Goal: Information Seeking & Learning: Learn about a topic

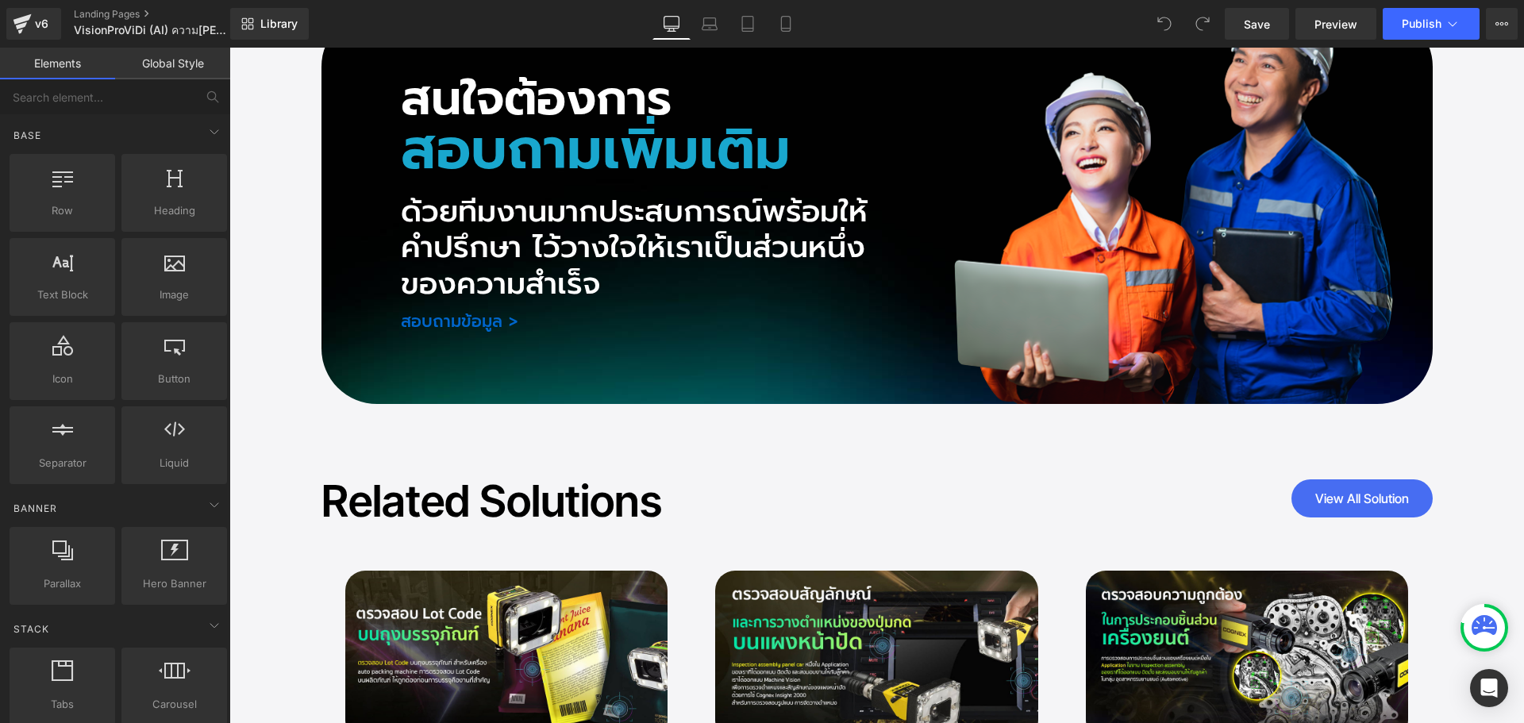
scroll to position [8574, 0]
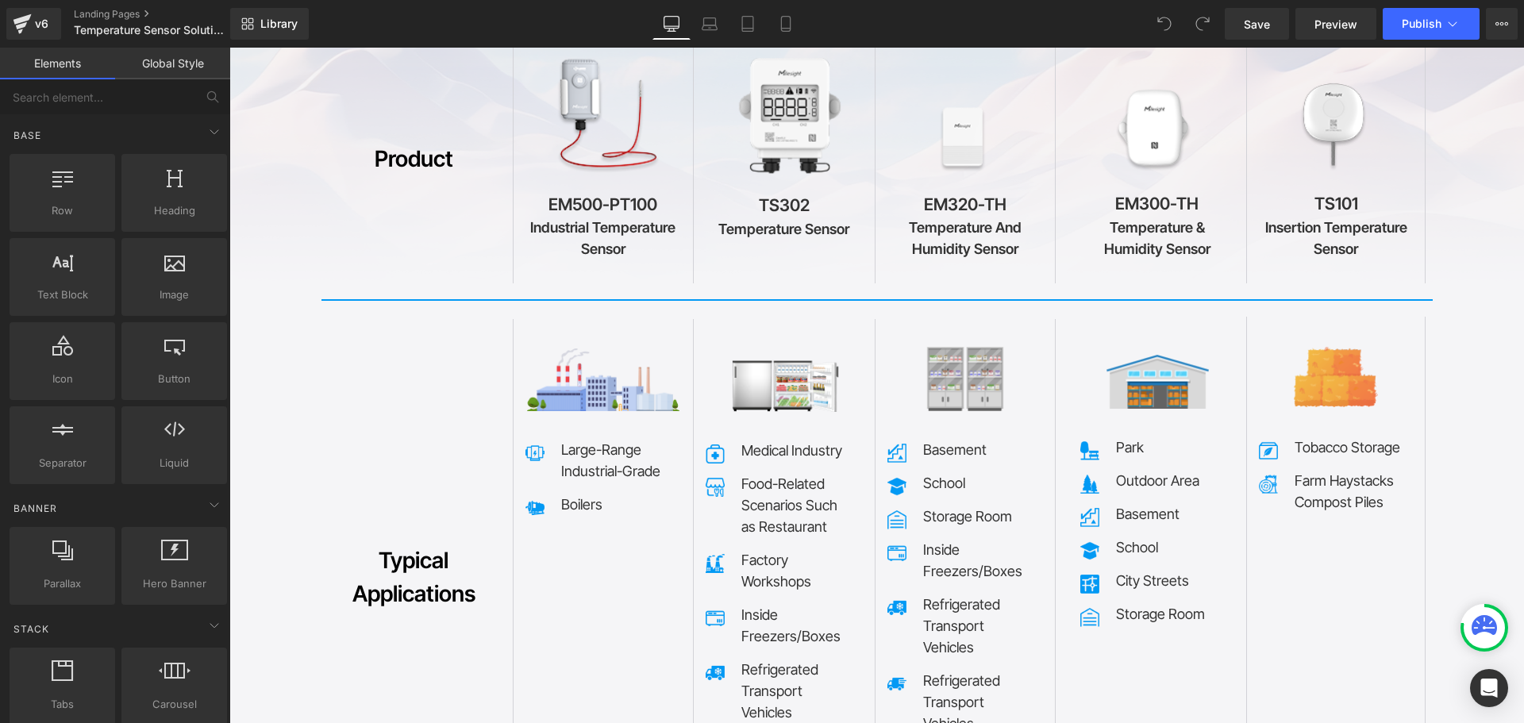
scroll to position [7371, 0]
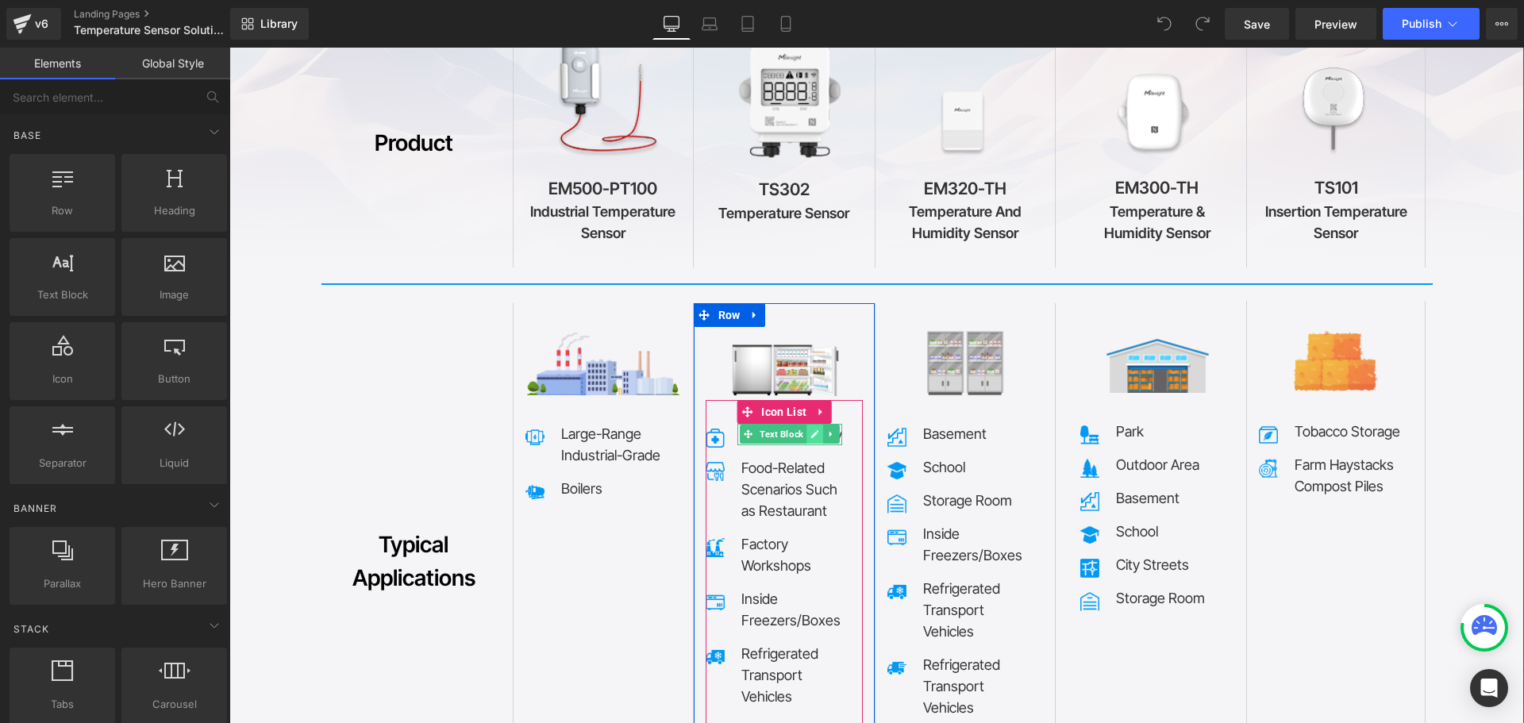
click at [811, 431] on icon at bounding box center [815, 435] width 8 height 8
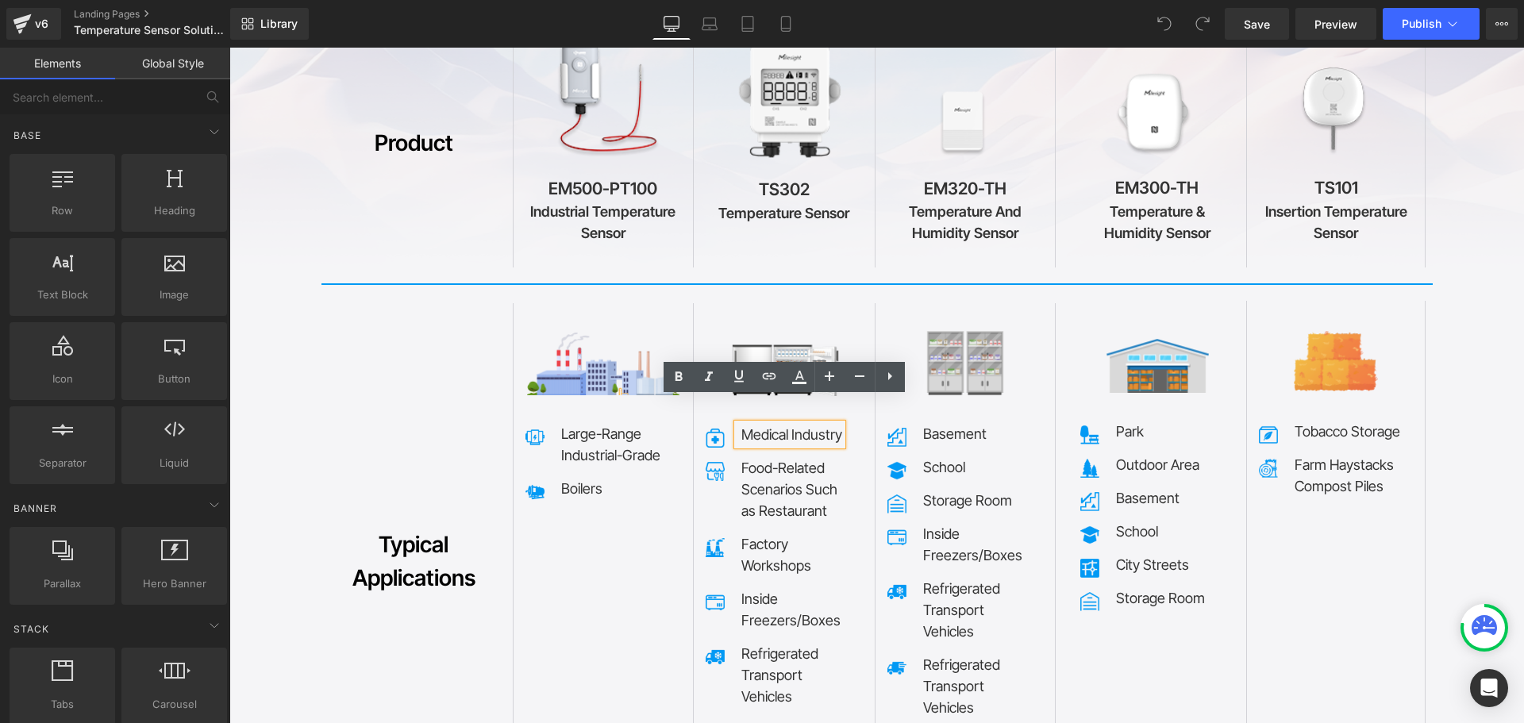
click at [781, 424] on p "Medical Industry" at bounding box center [792, 434] width 101 height 21
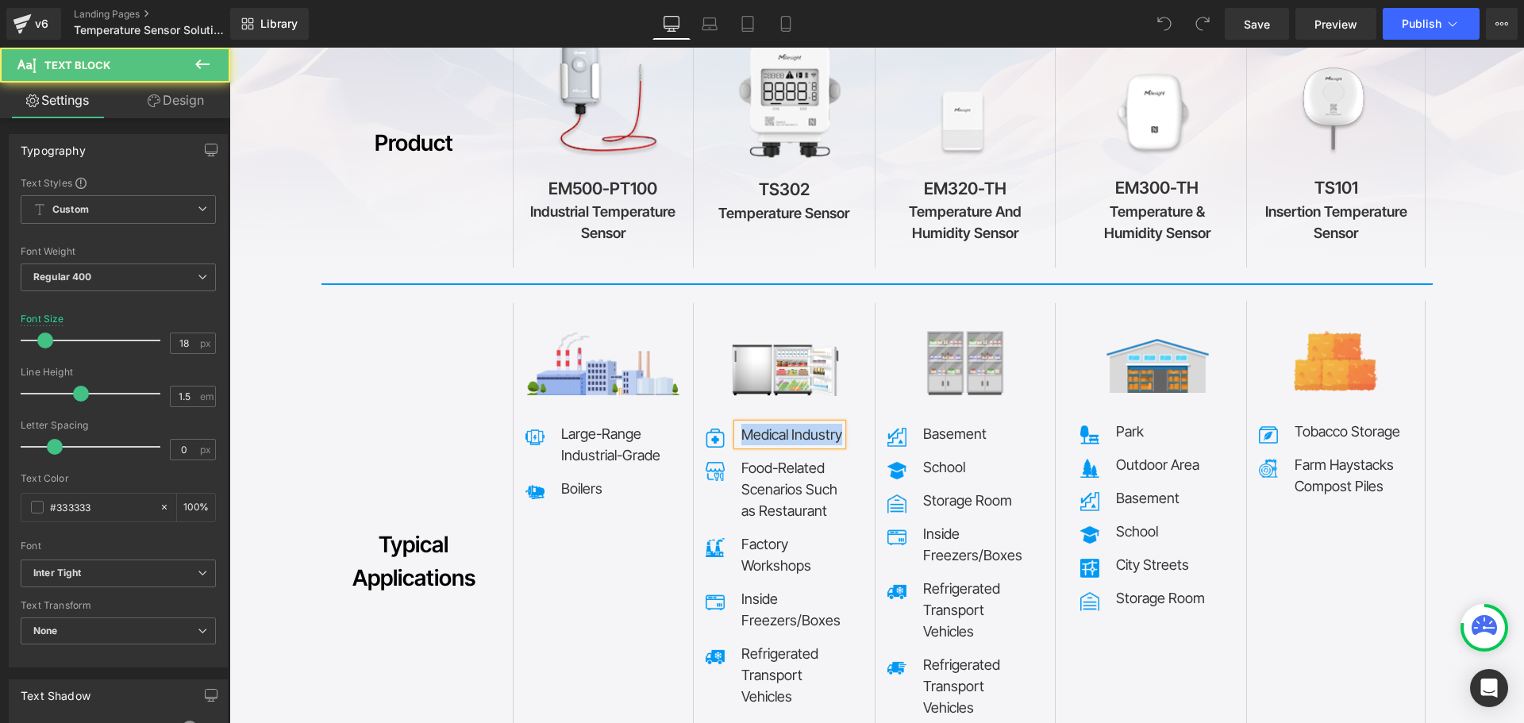
copy p "Medical Industry"
click at [787, 424] on p "Medical Industry" at bounding box center [792, 434] width 101 height 21
copy p "Medical Industry"
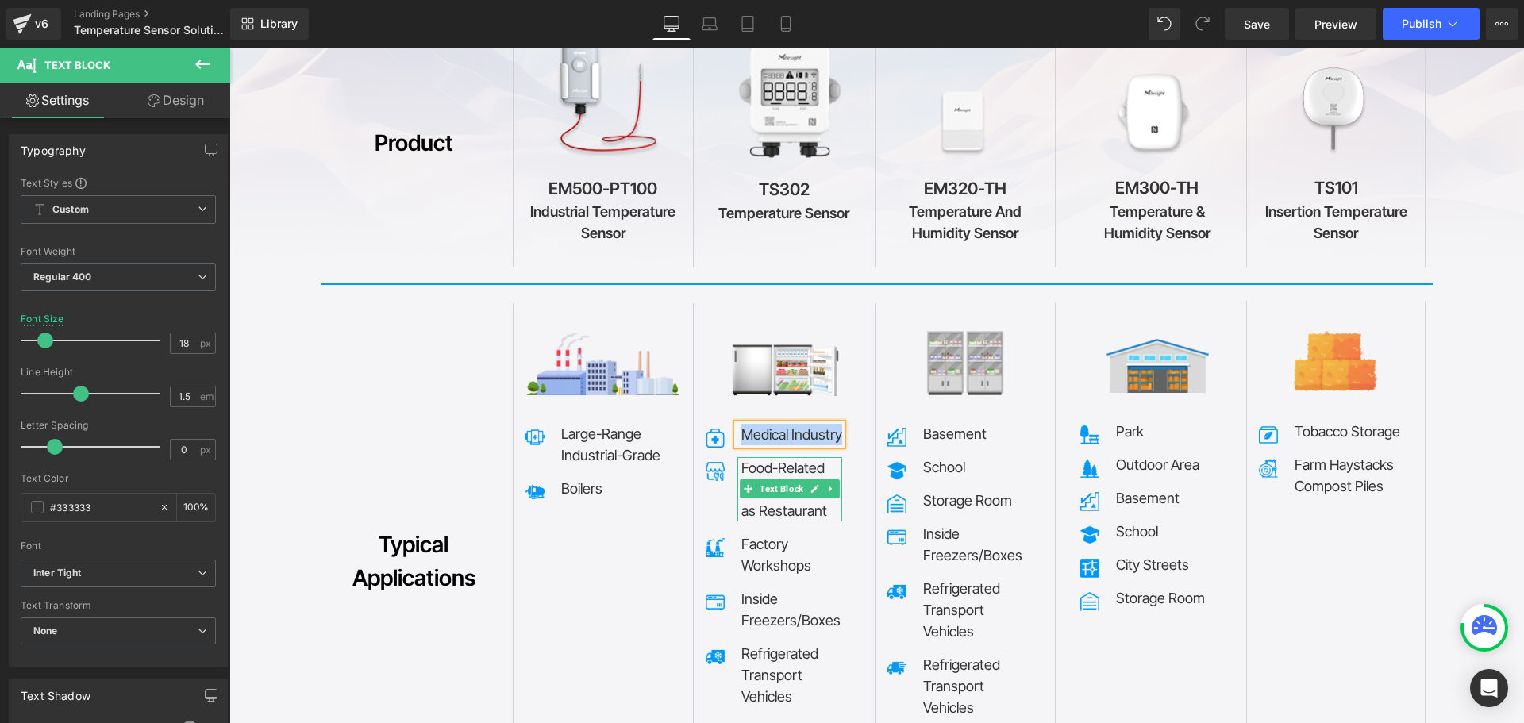
click at [757, 457] on p "Food-Related" at bounding box center [792, 467] width 101 height 21
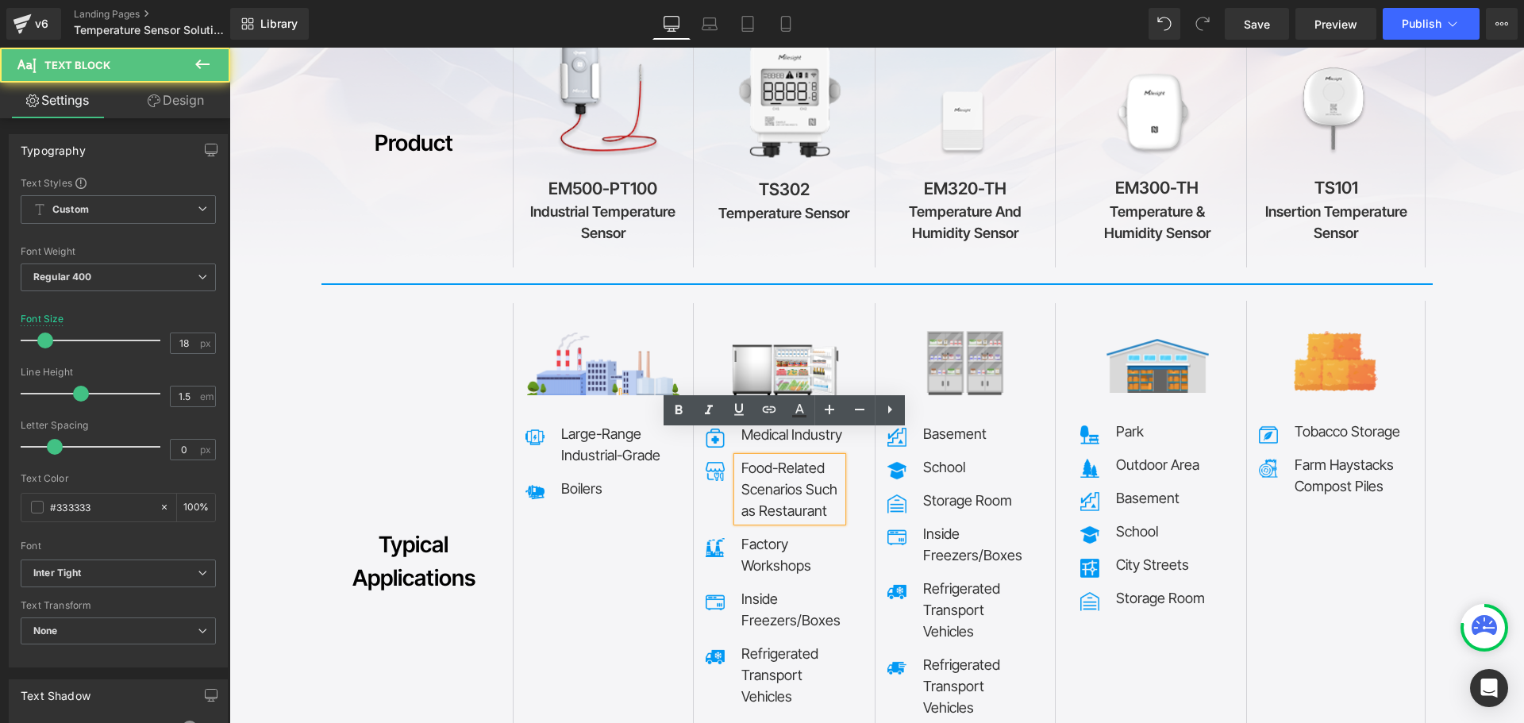
click at [764, 457] on p "Food-Related" at bounding box center [792, 467] width 101 height 21
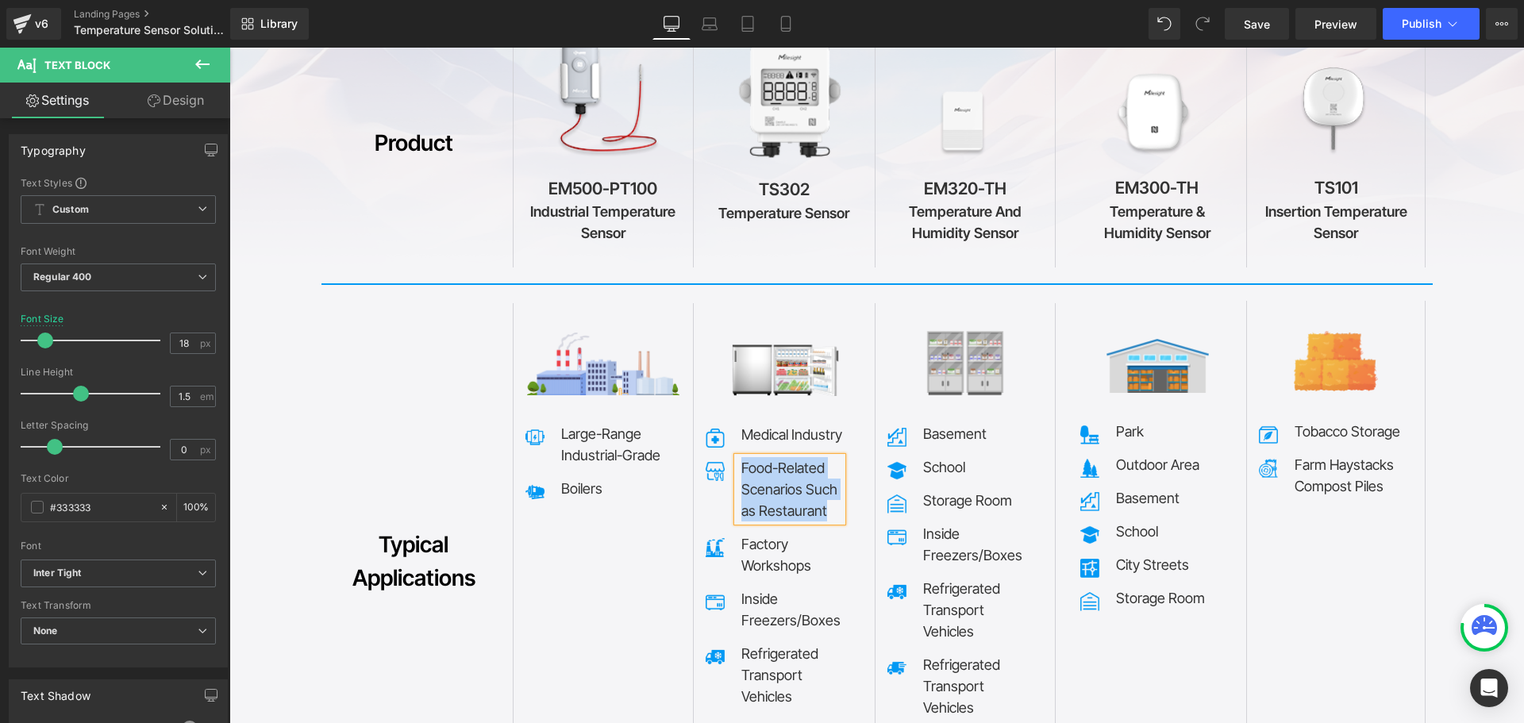
copy div "Food-Related Scenarios Such as Restaurant"
click at [762, 545] on span "Text Block" at bounding box center [782, 554] width 50 height 19
click at [753, 555] on p "Workshops" at bounding box center [792, 565] width 101 height 21
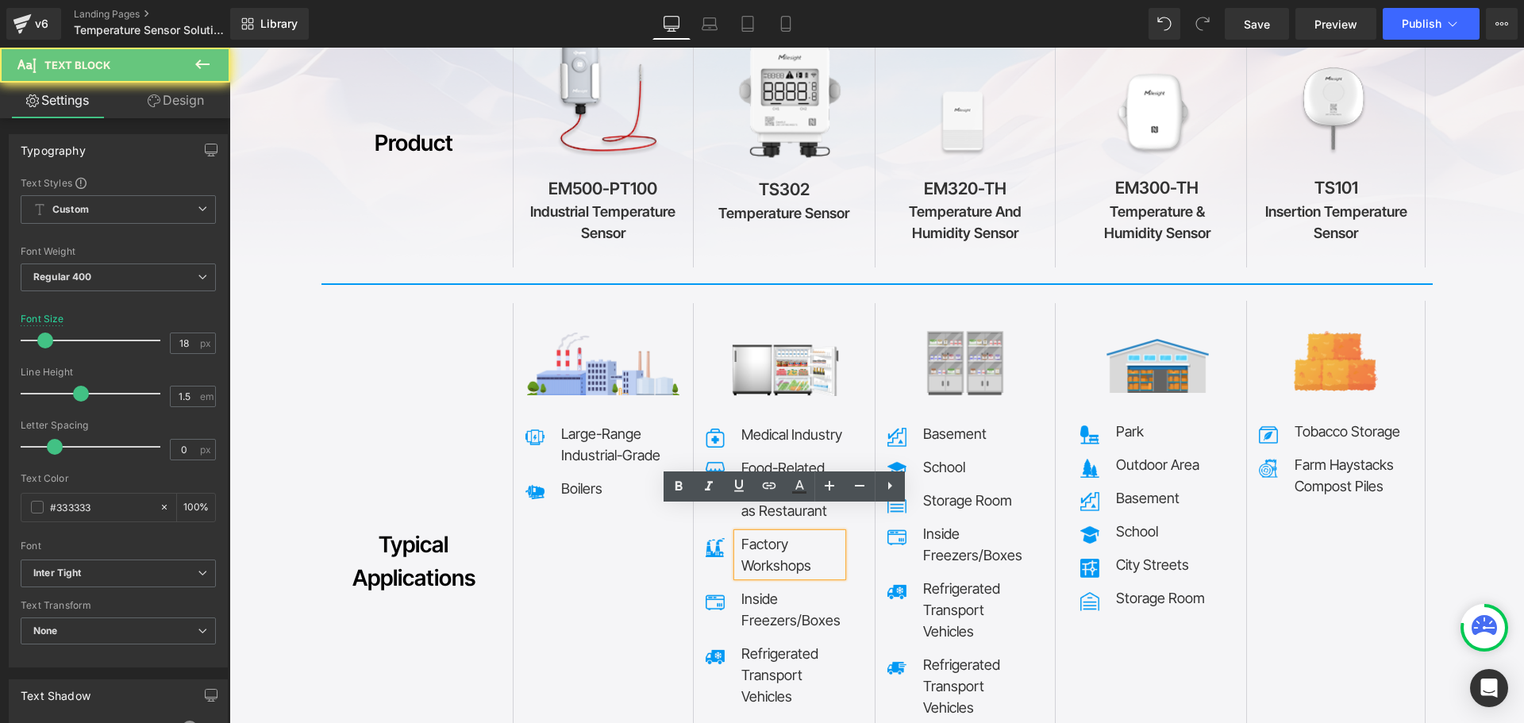
click at [753, 555] on p "Workshops" at bounding box center [792, 565] width 101 height 21
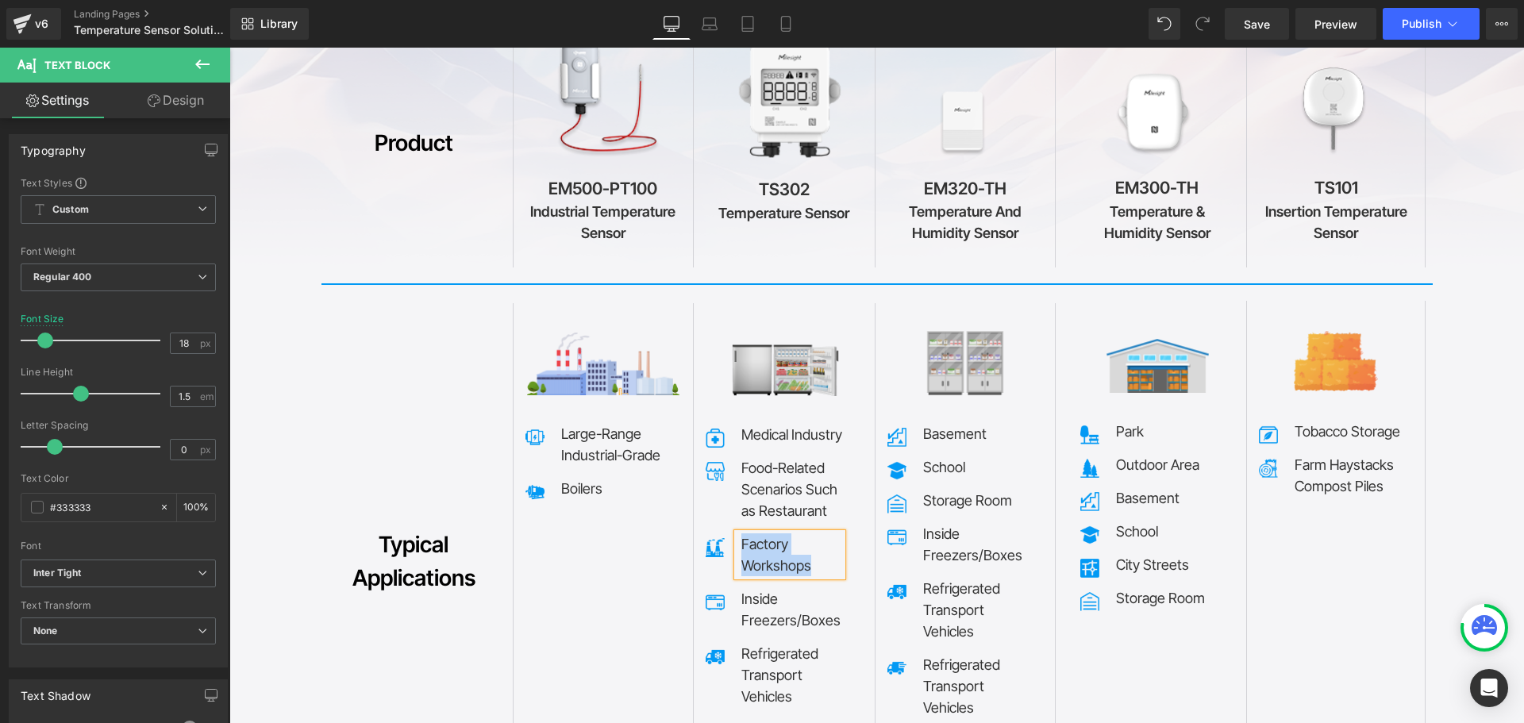
copy div "Factory Workshops"
click at [757, 600] on span "Text Block" at bounding box center [782, 609] width 50 height 19
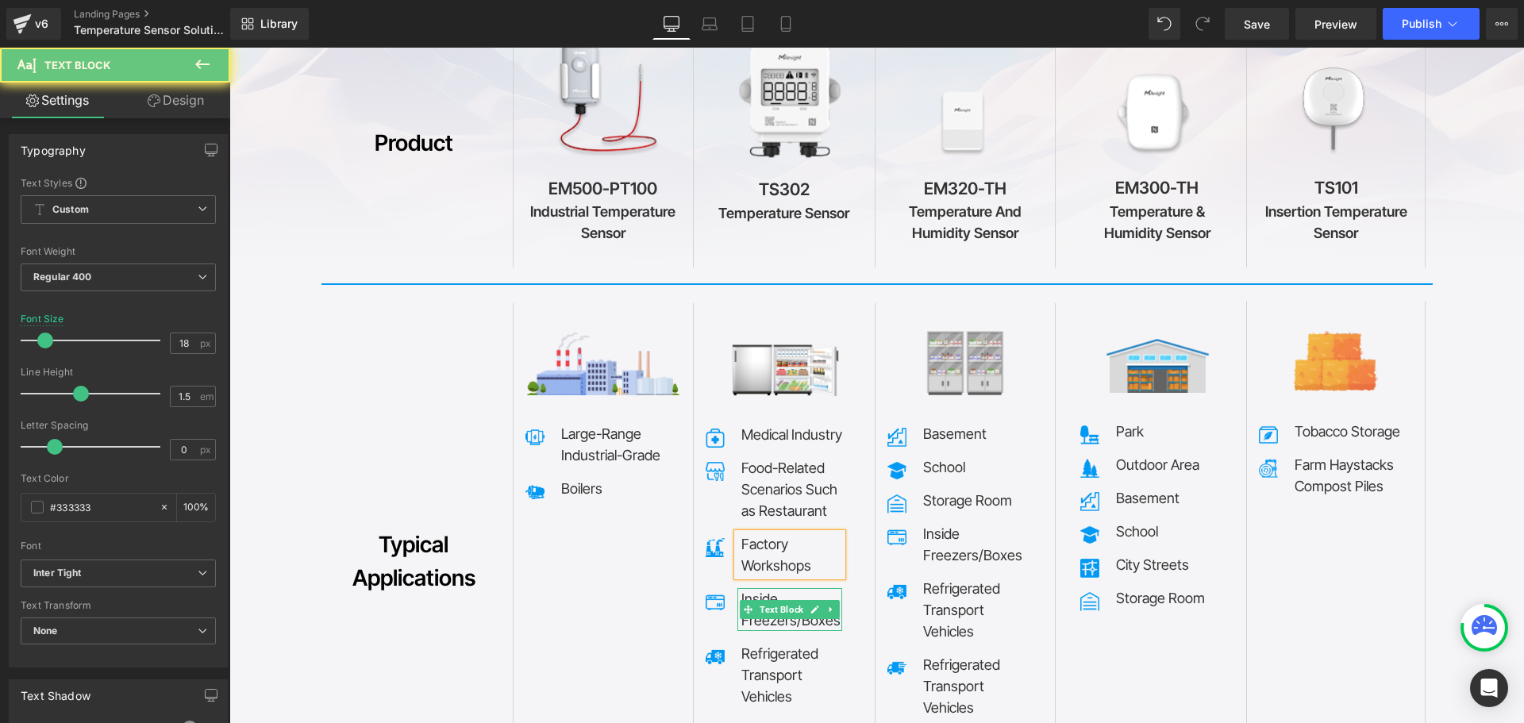
click at [752, 610] on p "Freezers/Boxes" at bounding box center [792, 620] width 101 height 21
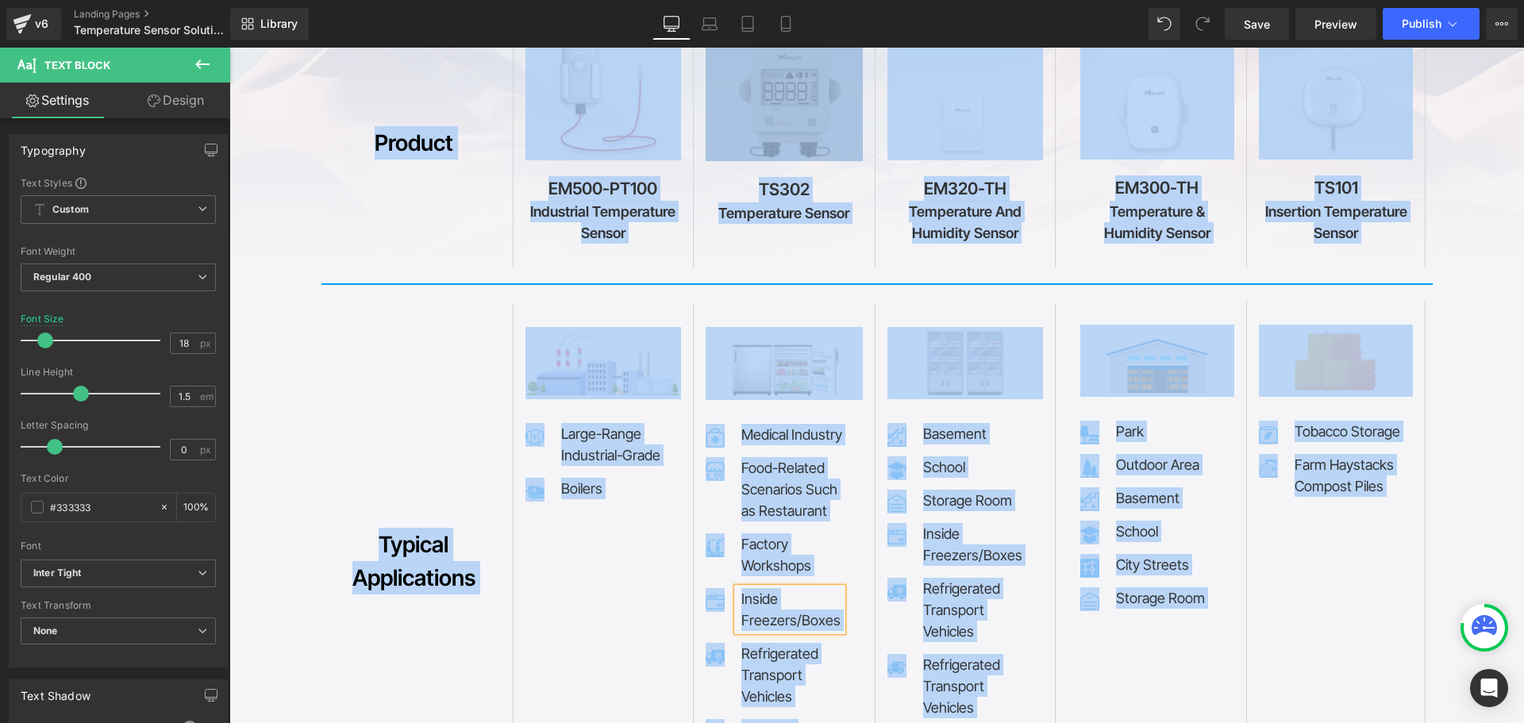
copy body "Lore ip dolorsi Ametc Adipiscing e้seddoeัteีincidi Utlab Etdo Ma., Ali. en้adm…"
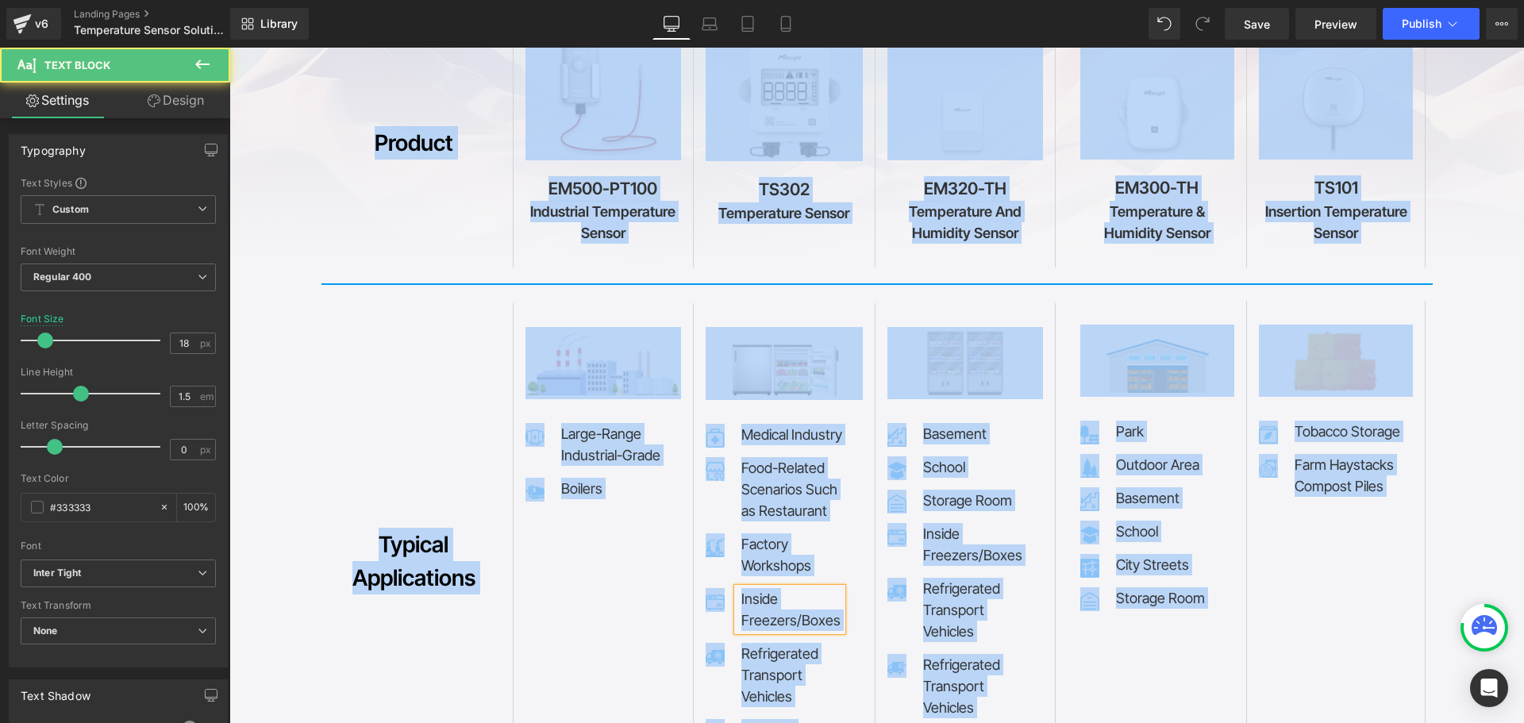
click at [749, 588] on p "Inside" at bounding box center [792, 598] width 101 height 21
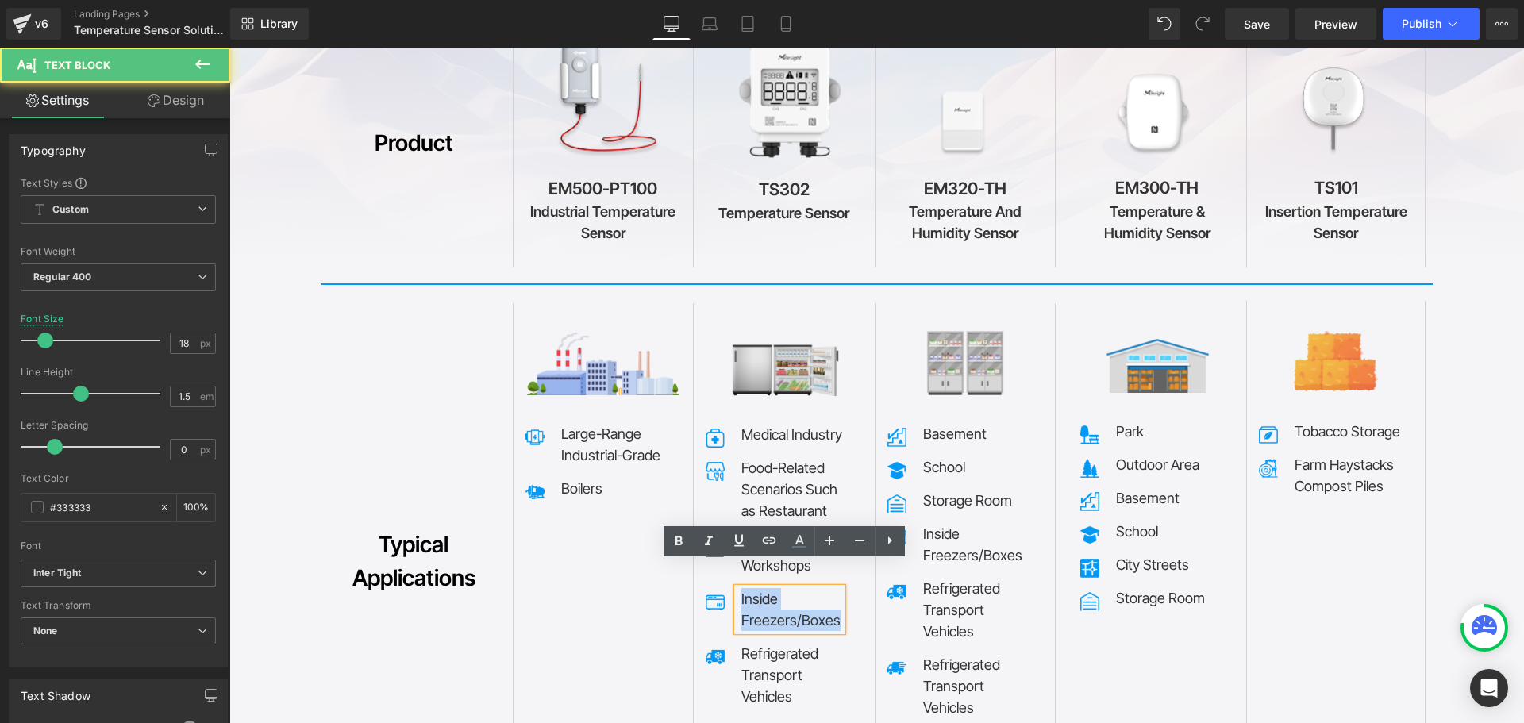
copy div "Inside Freezers/Boxes"
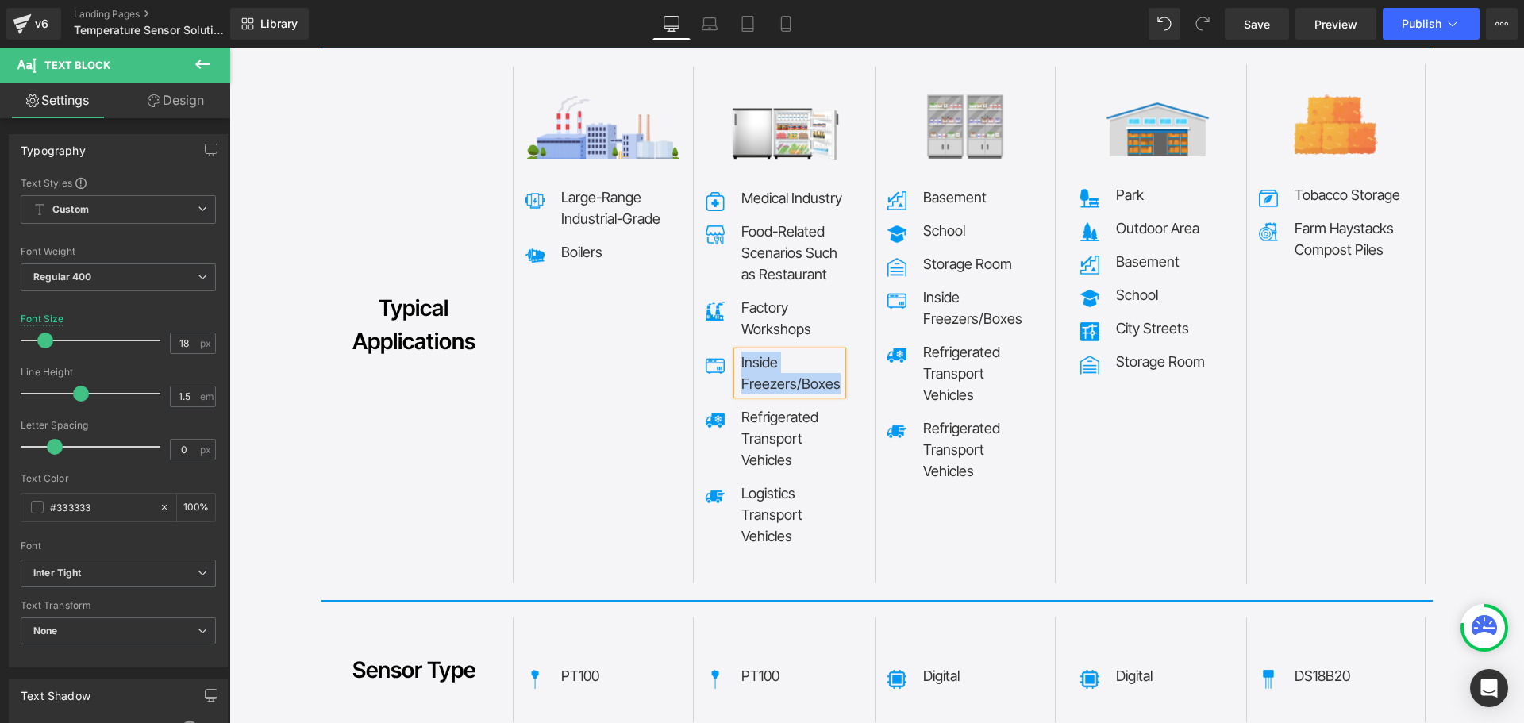
scroll to position [7609, 0]
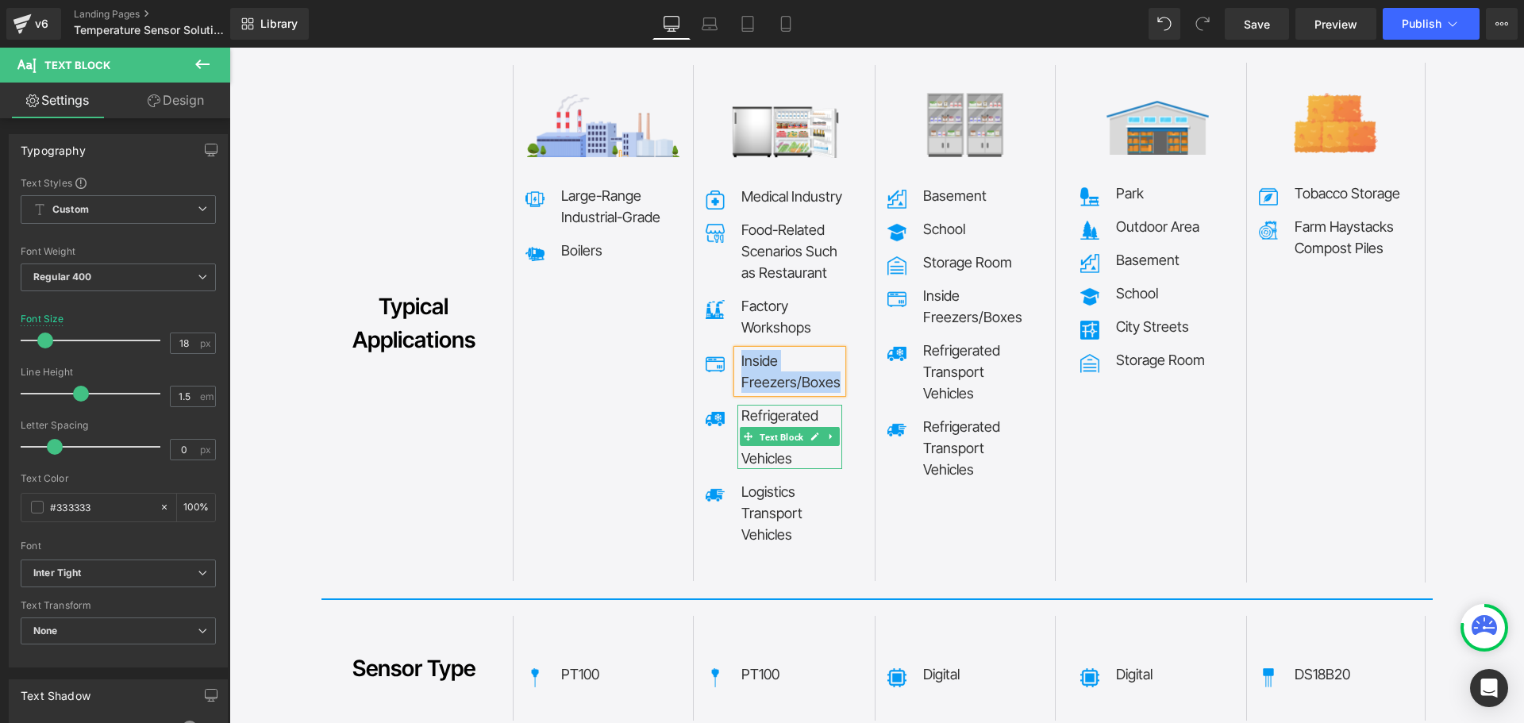
click at [757, 428] on span "Text Block" at bounding box center [782, 437] width 50 height 19
click at [762, 405] on div at bounding box center [790, 407] width 105 height 4
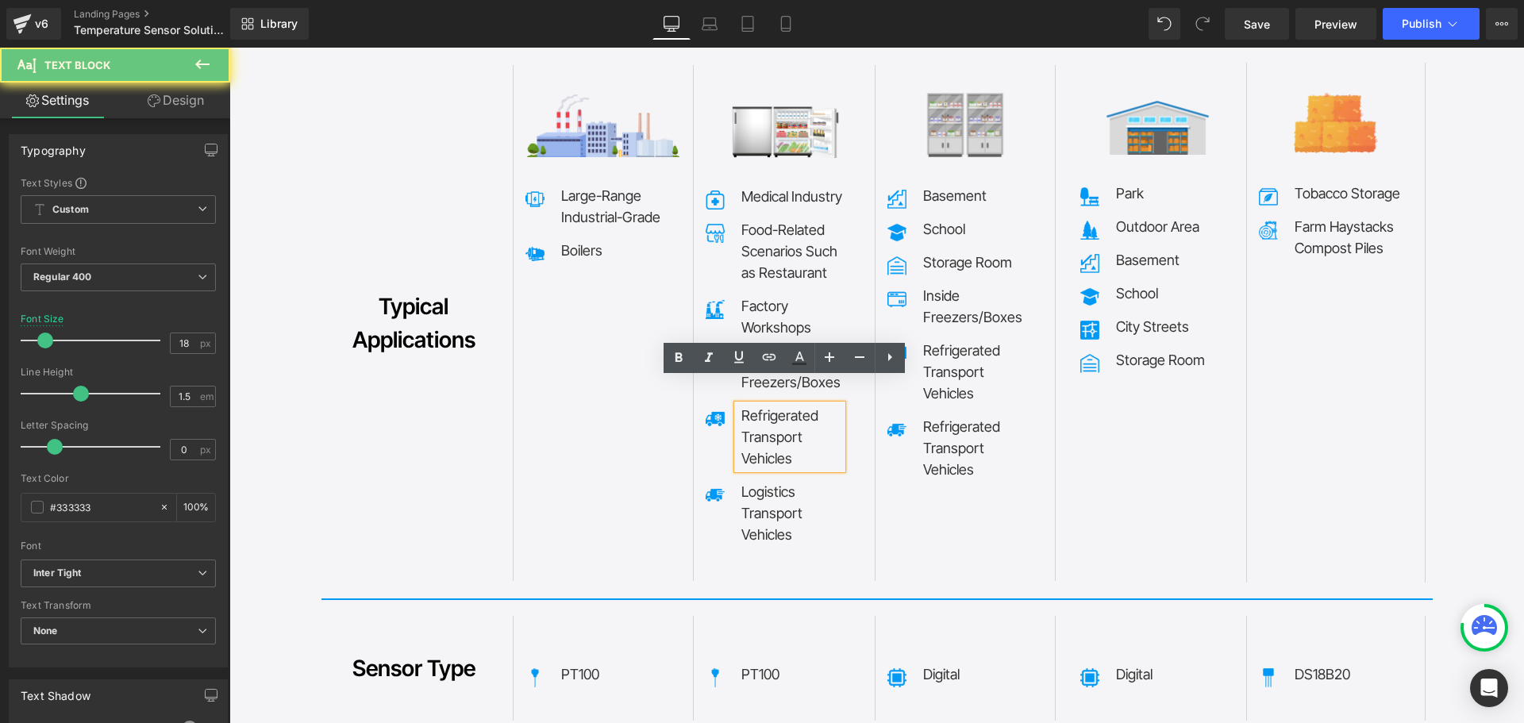
click at [762, 405] on p "Refrigerated" at bounding box center [792, 415] width 101 height 21
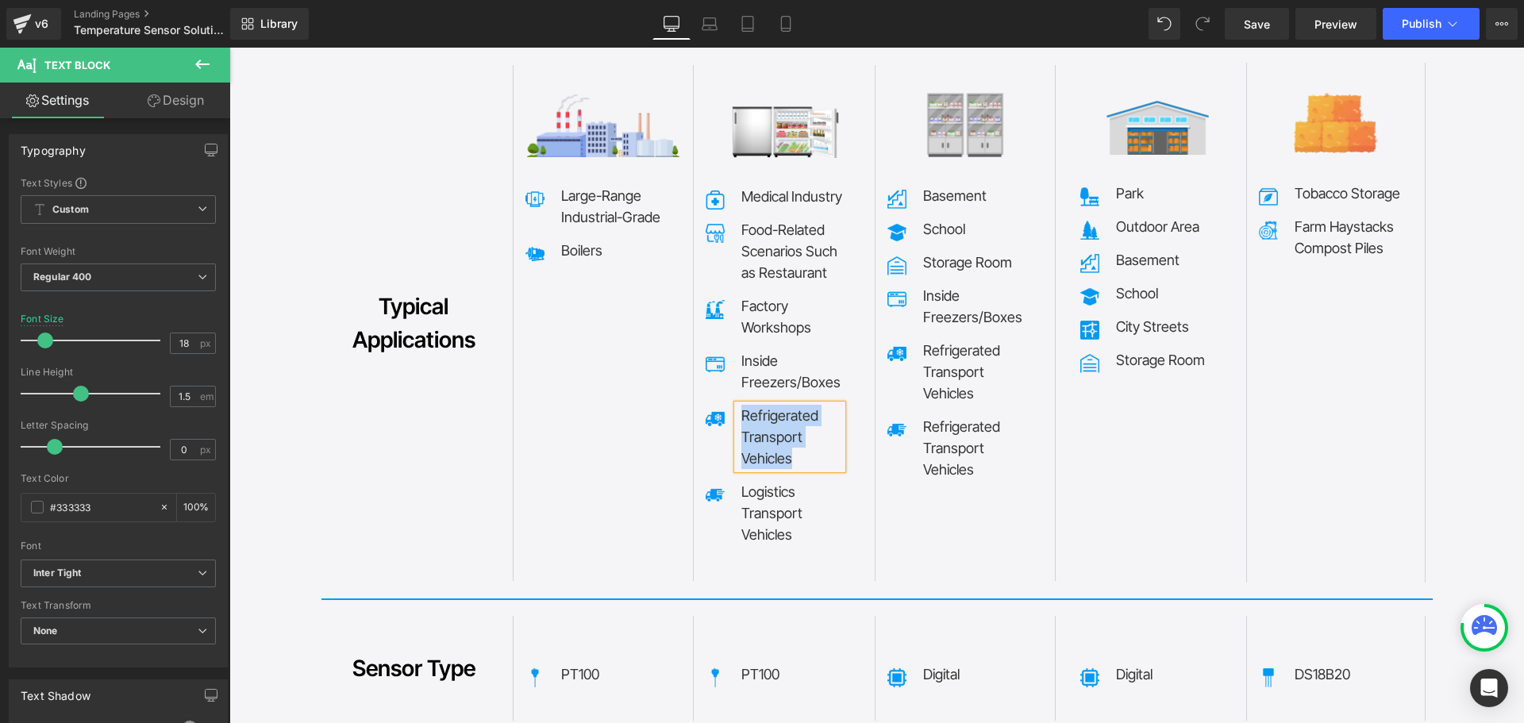
copy div "Refrigerated Transport Vehicles"
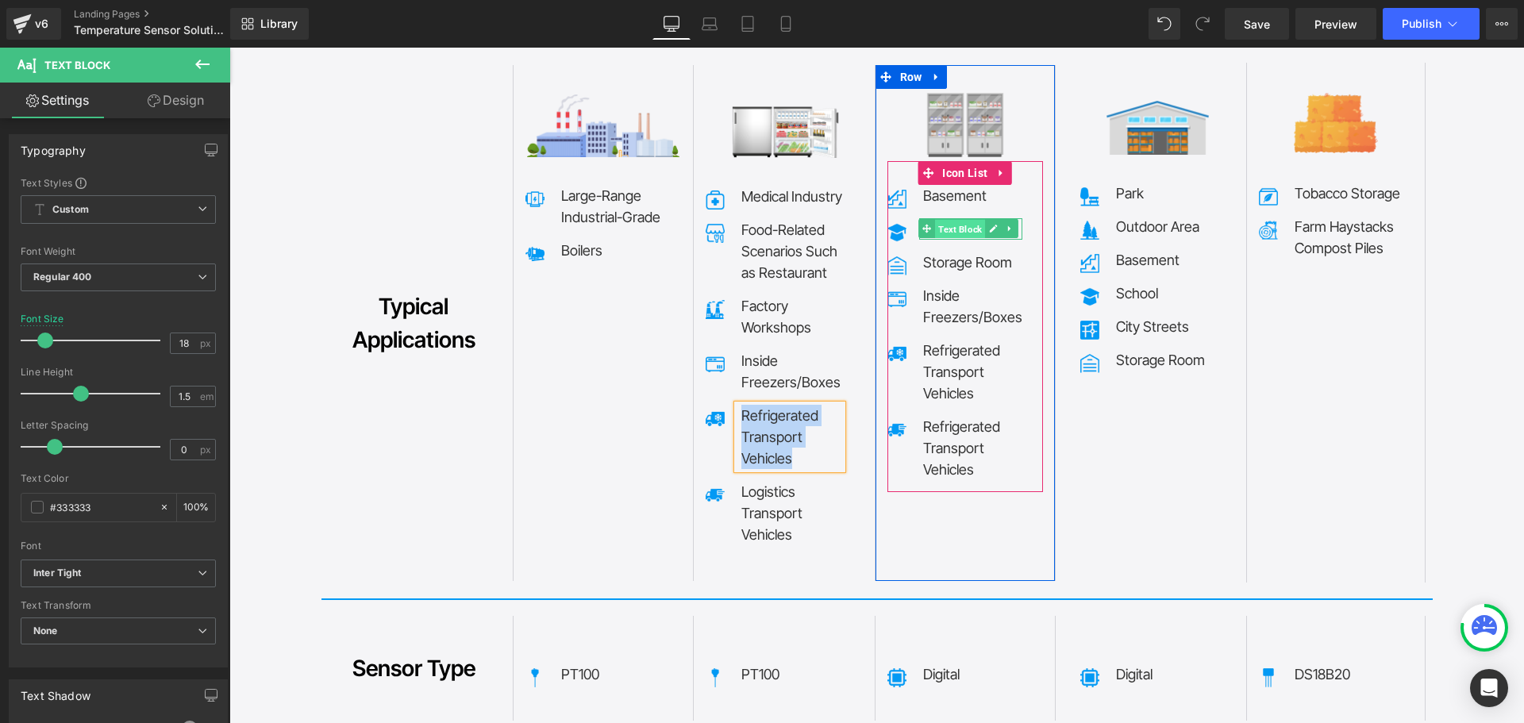
click at [938, 220] on span "Text Block" at bounding box center [960, 229] width 50 height 19
click at [940, 219] on span "Text Block" at bounding box center [960, 228] width 50 height 19
click at [978, 219] on span "Text Block" at bounding box center [960, 228] width 50 height 19
click at [989, 224] on icon at bounding box center [993, 229] width 9 height 10
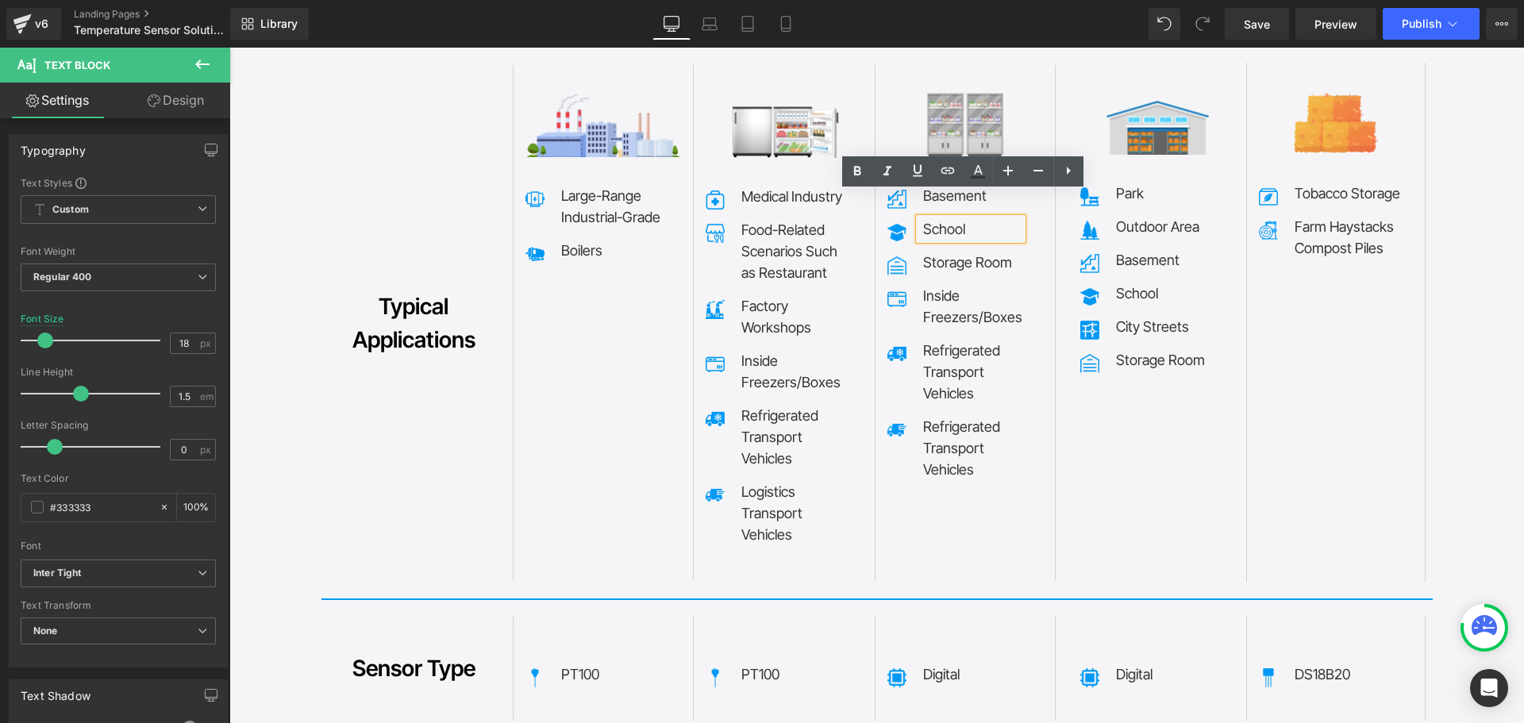
click at [950, 218] on p "School" at bounding box center [972, 228] width 99 height 21
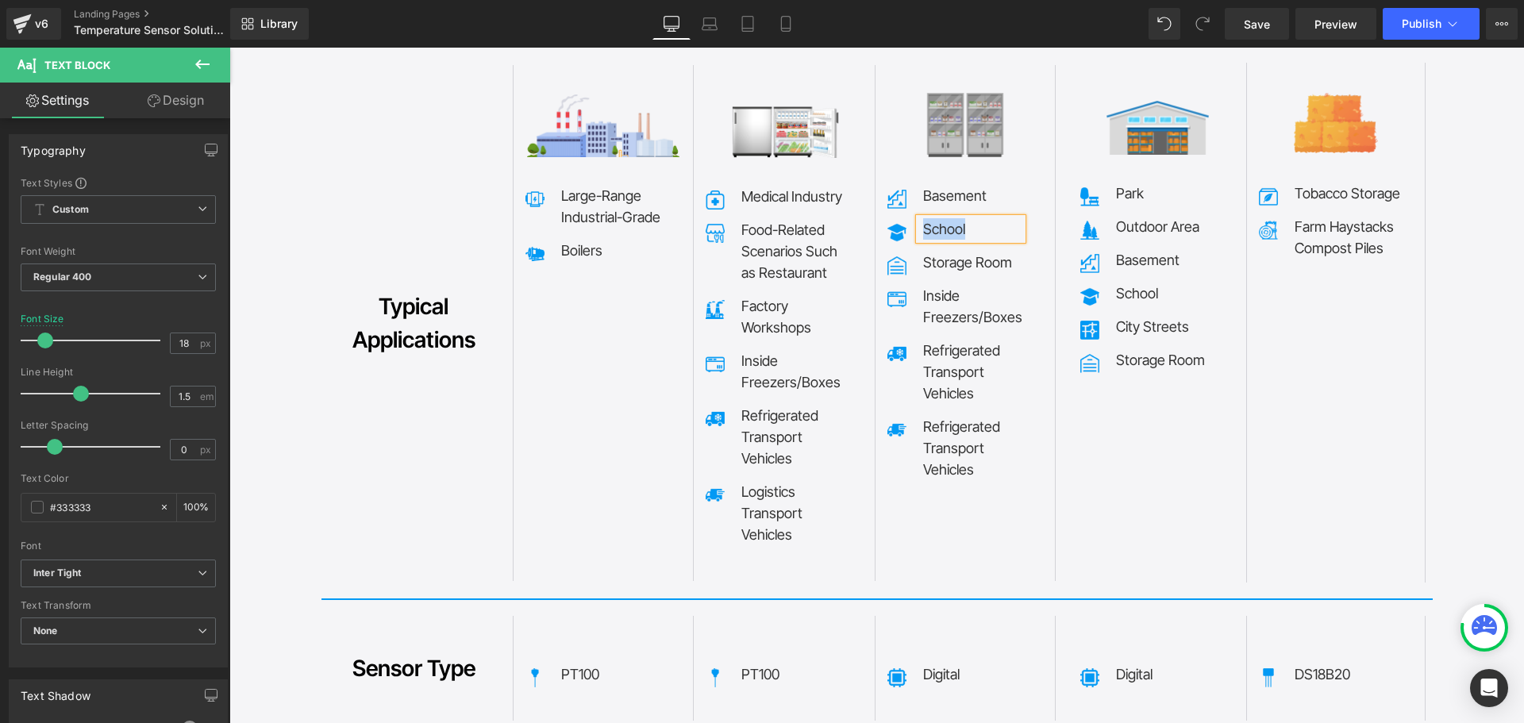
copy p "School"
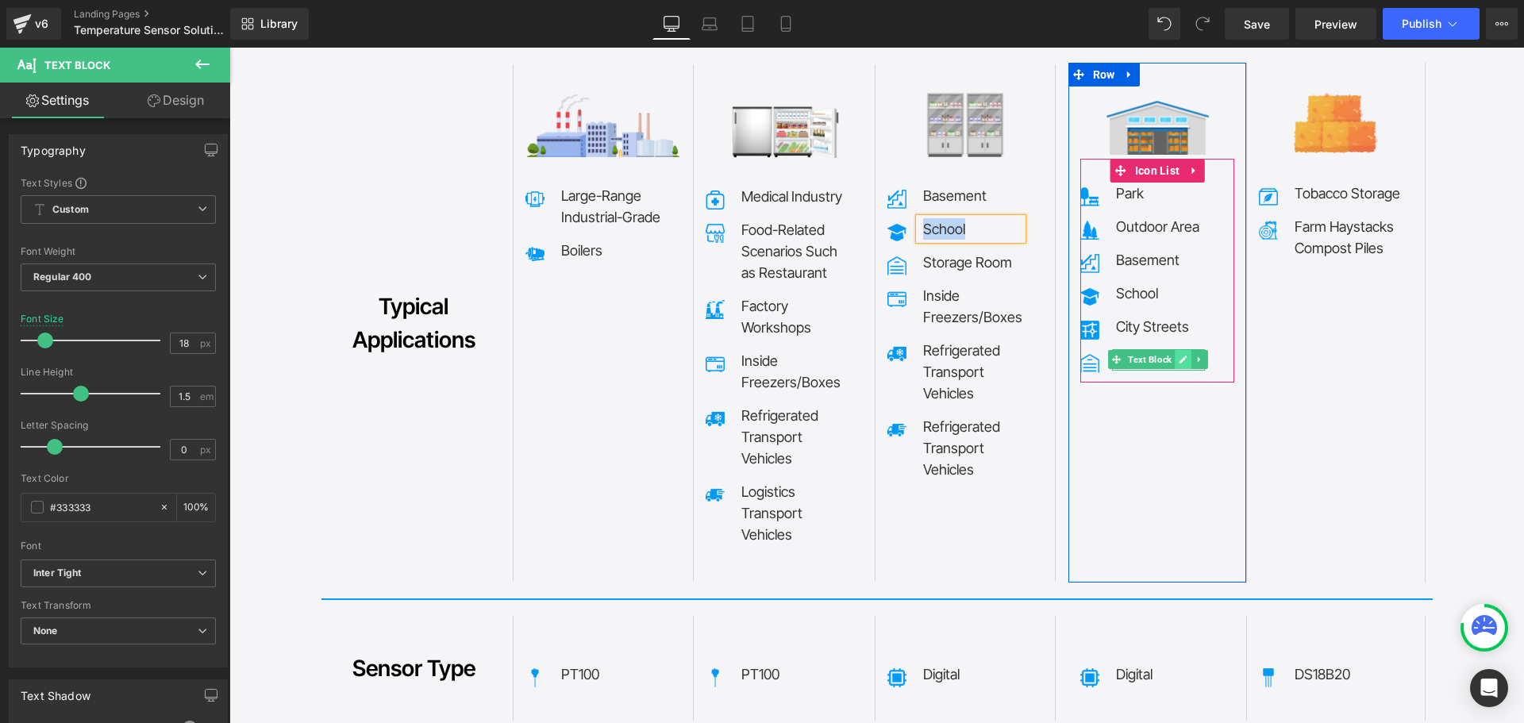
click at [1179, 356] on icon at bounding box center [1183, 360] width 8 height 8
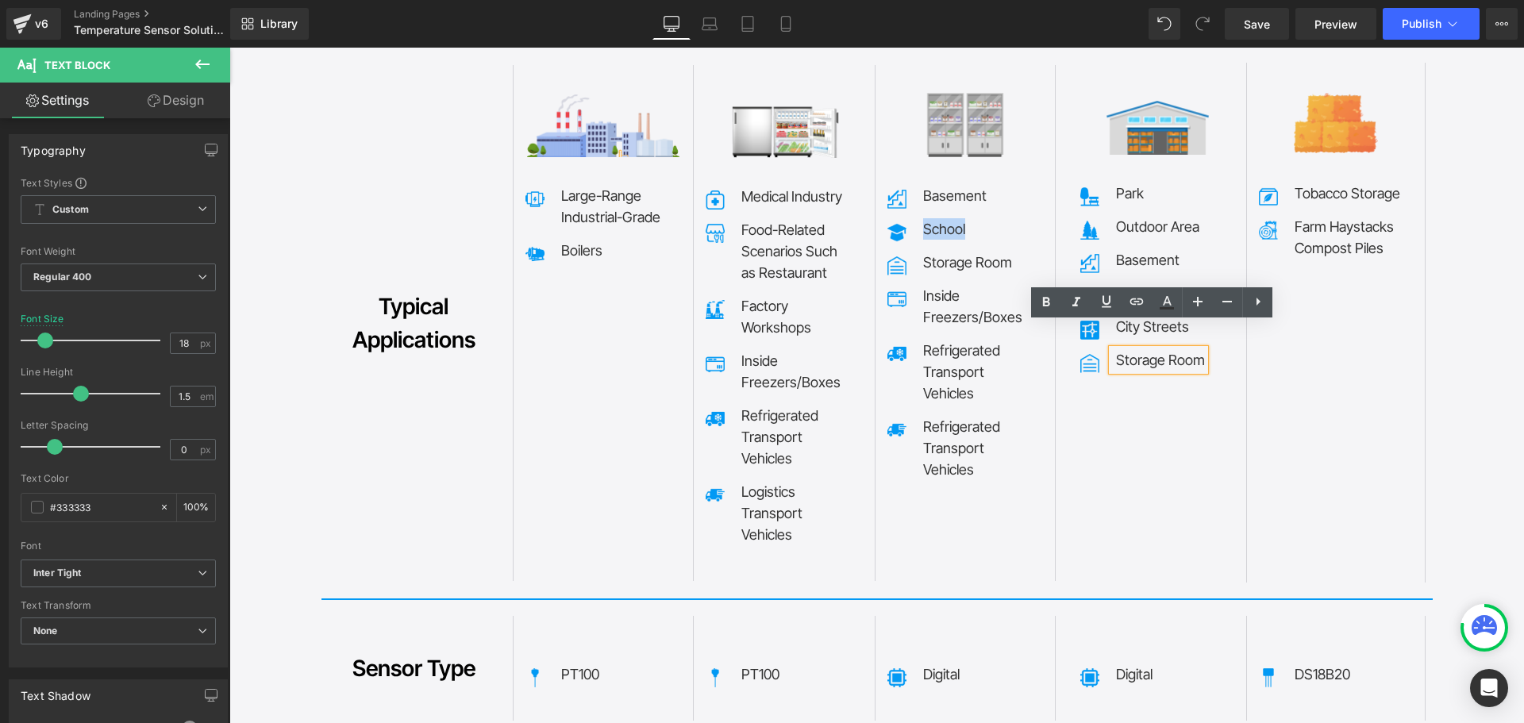
click at [1141, 349] on p "Storage Room" at bounding box center [1160, 359] width 89 height 21
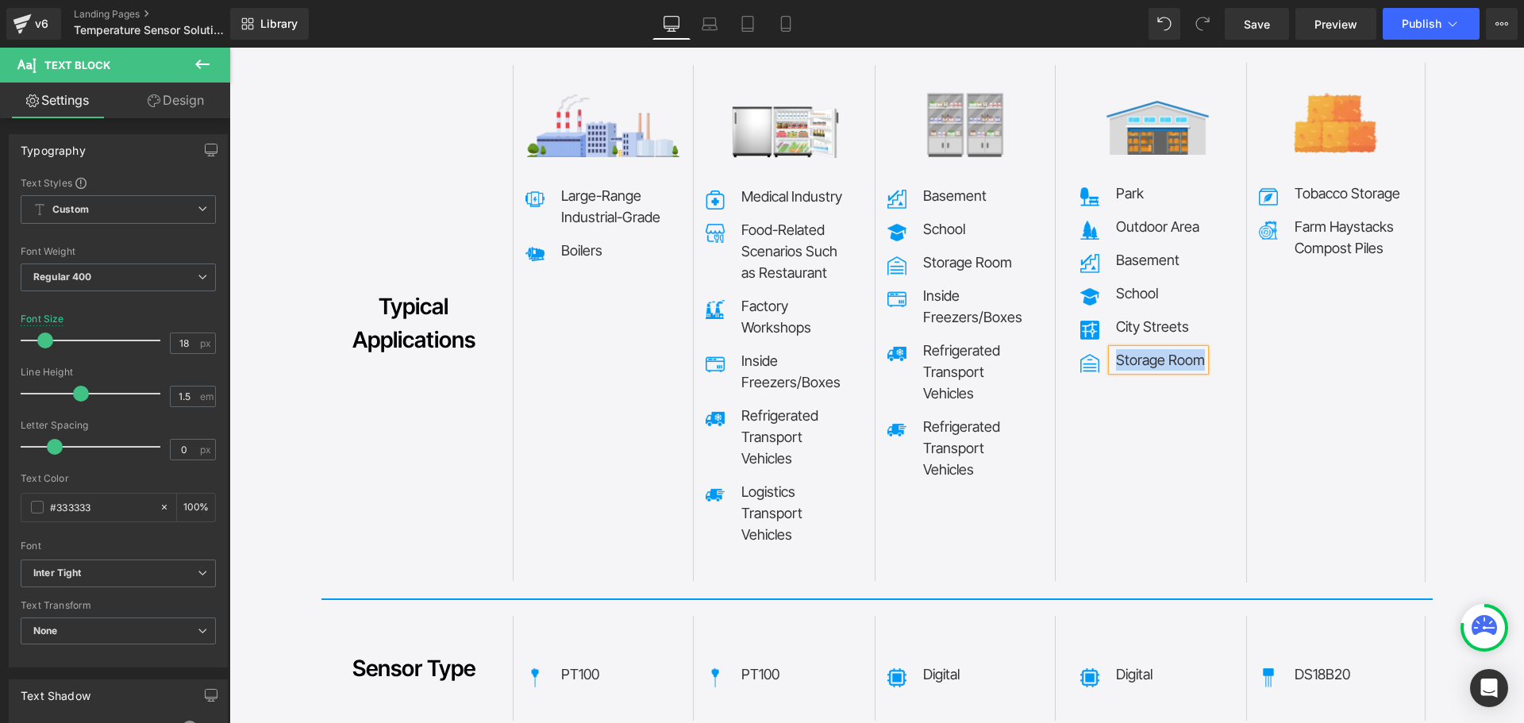
copy p "Storage Room"
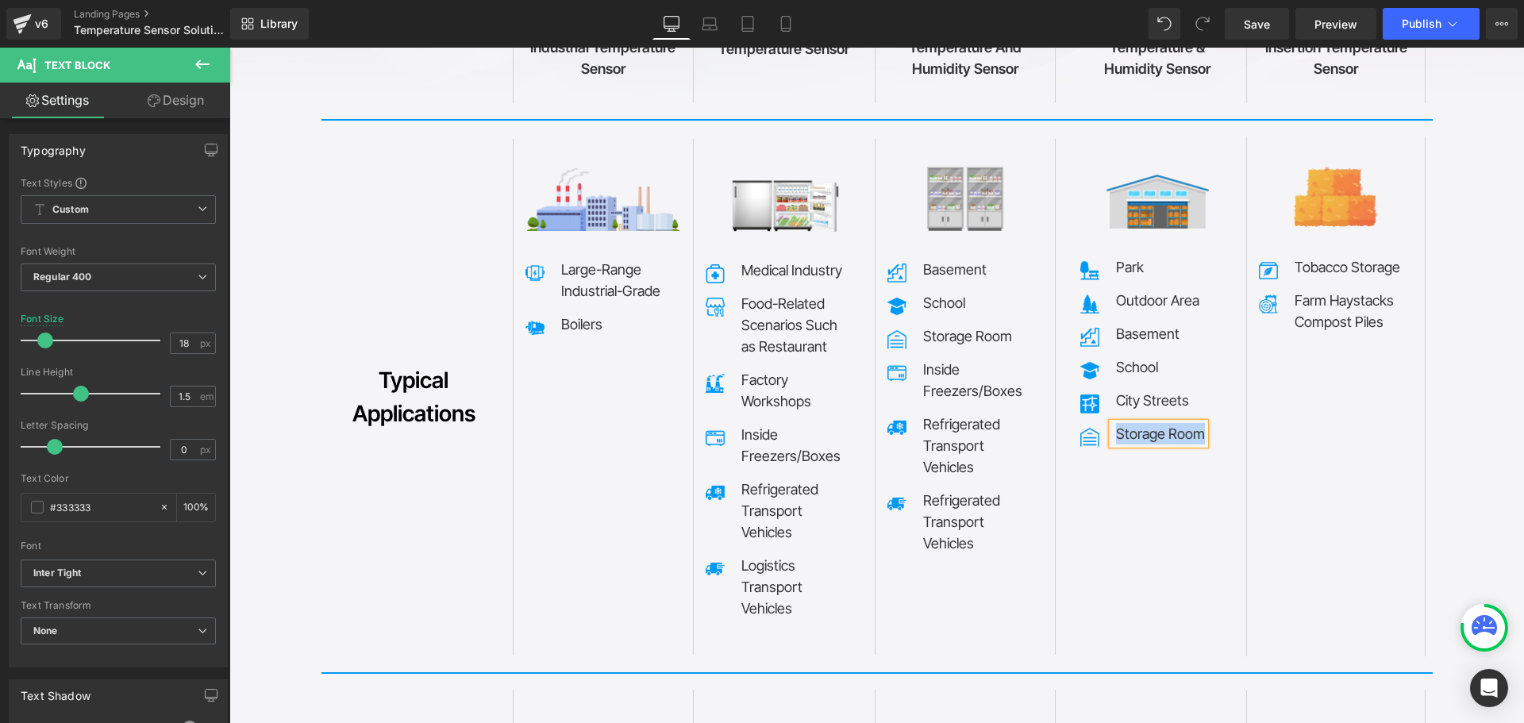
scroll to position [7450, 0]
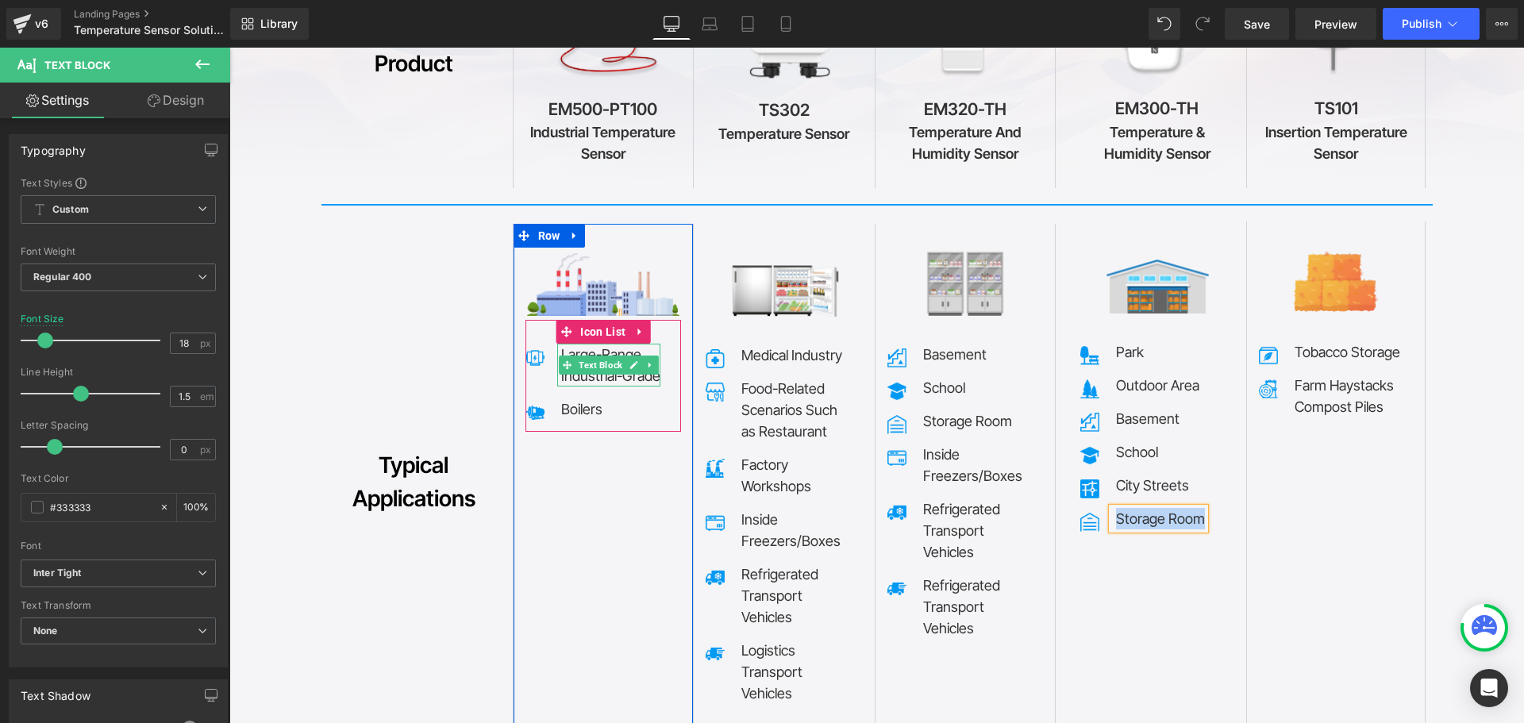
click at [611, 356] on span "Text Block" at bounding box center [601, 365] width 50 height 19
click at [611, 383] on div at bounding box center [608, 385] width 103 height 4
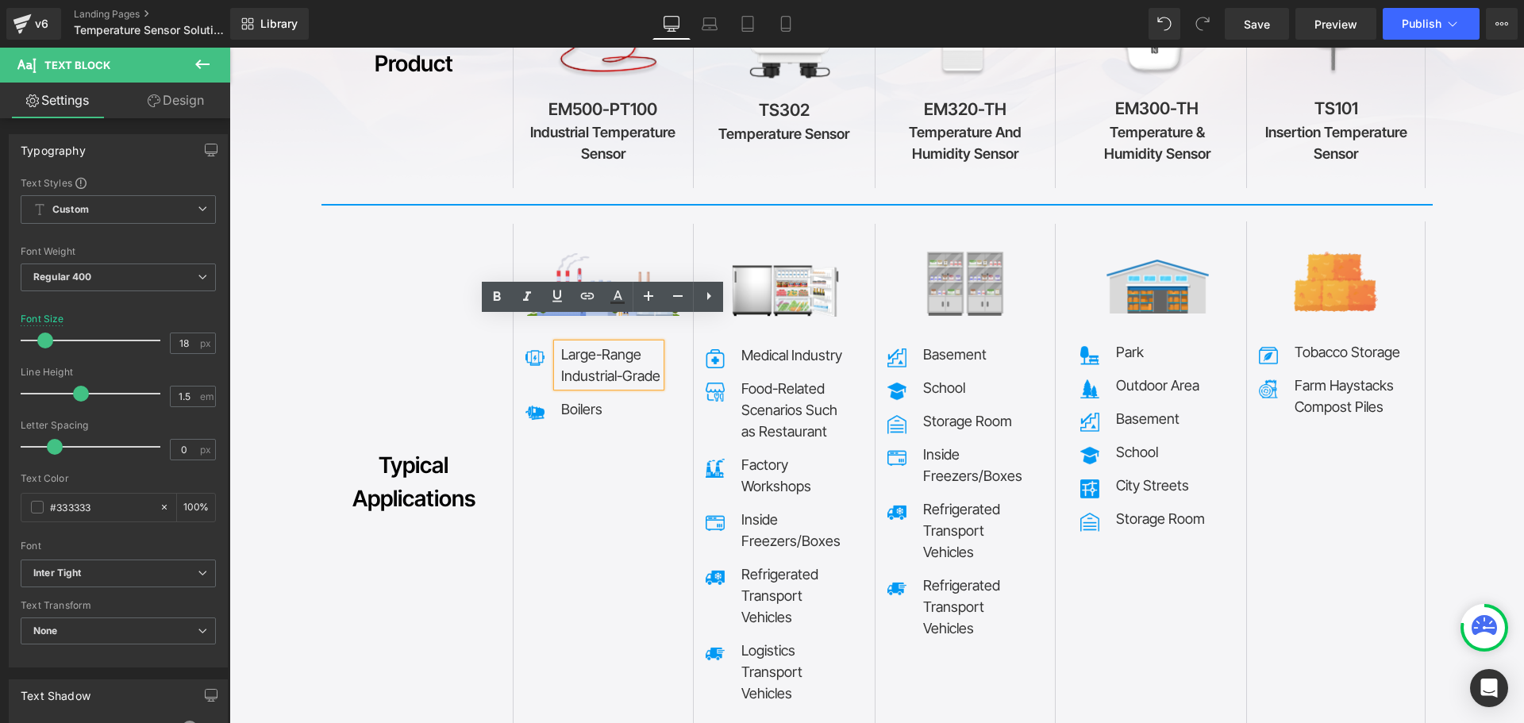
click at [607, 365] on p "Industrial-Grade" at bounding box center [610, 375] width 99 height 21
click at [909, 216] on div "Image Image Large-Range Industrial-Grade Text Block Image Boilers Text Block Ic…" at bounding box center [784, 482] width 543 height 532
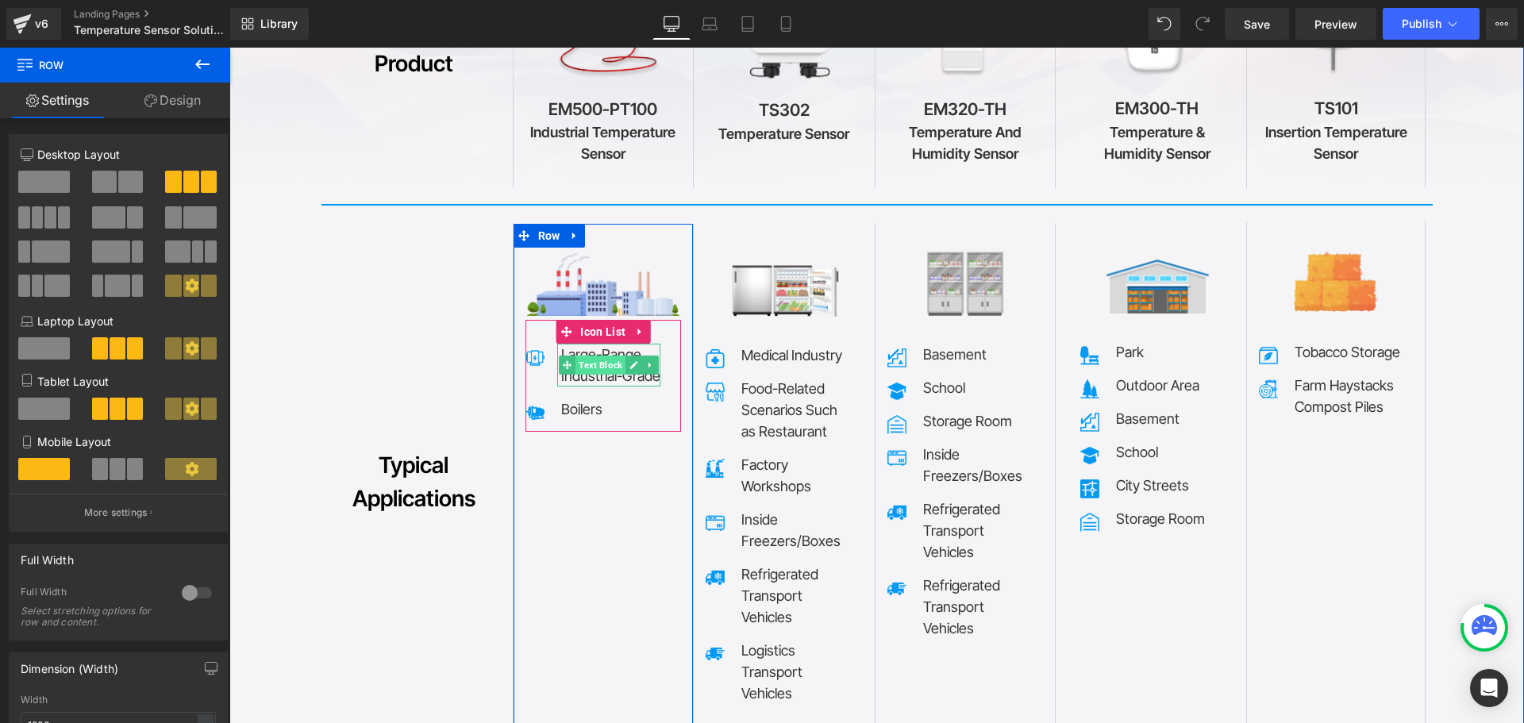
click at [595, 356] on span "Text Block" at bounding box center [601, 365] width 50 height 19
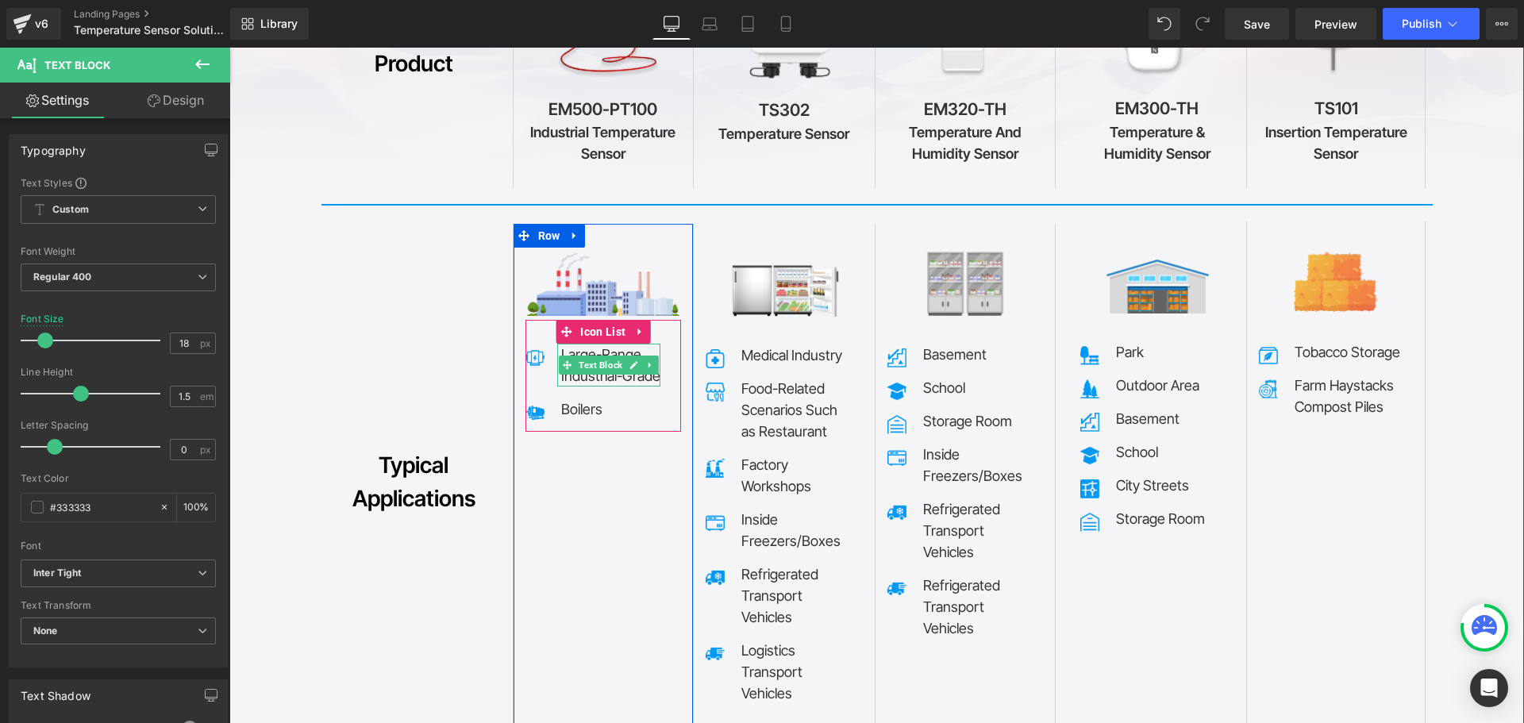
click at [601, 344] on p "Large-Range" at bounding box center [610, 354] width 99 height 21
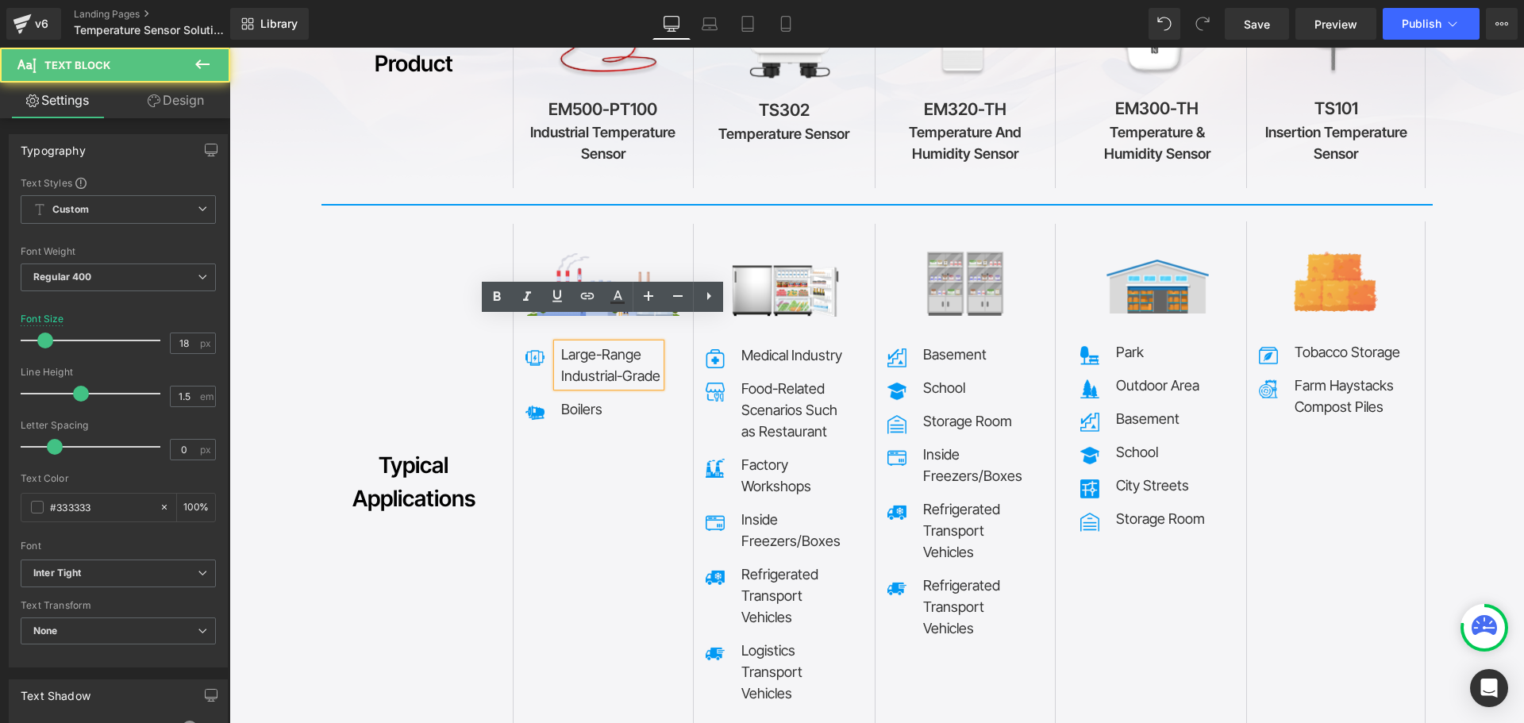
click at [601, 344] on p "Large-Range" at bounding box center [610, 354] width 99 height 21
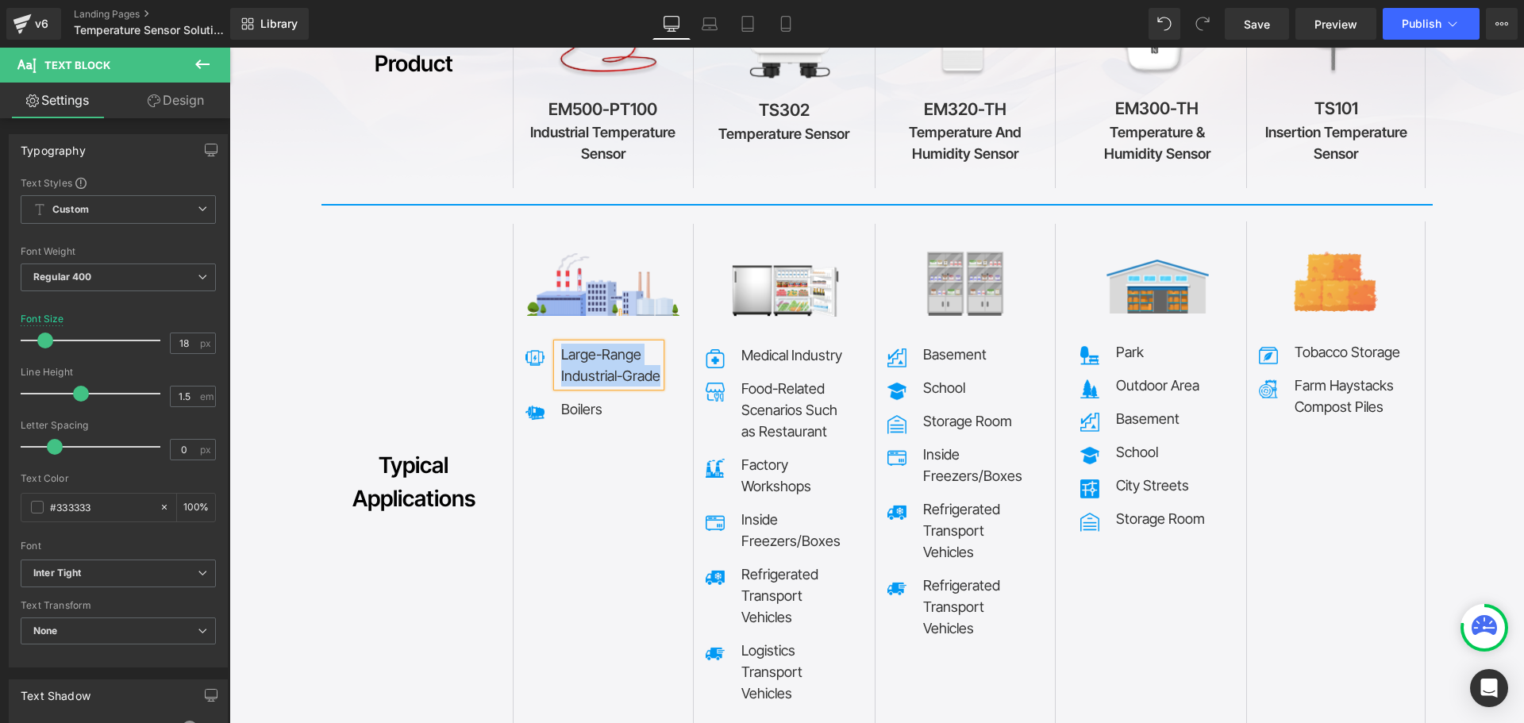
copy div "Large-Range Industrial-Grade"
click at [626, 399] on link at bounding box center [634, 408] width 17 height 19
click at [583, 399] on p "Boilers" at bounding box center [610, 409] width 99 height 21
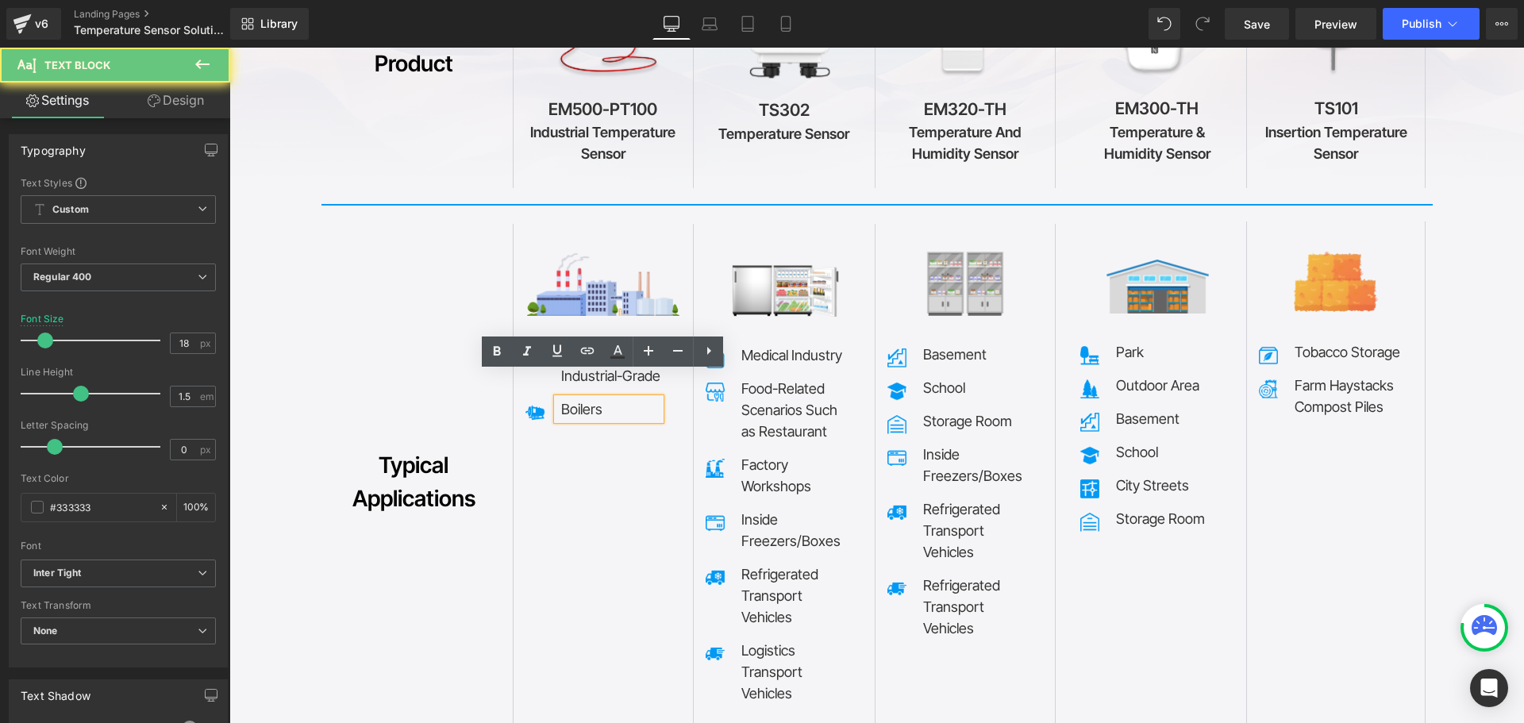
click at [584, 399] on p "Boilers" at bounding box center [610, 409] width 99 height 21
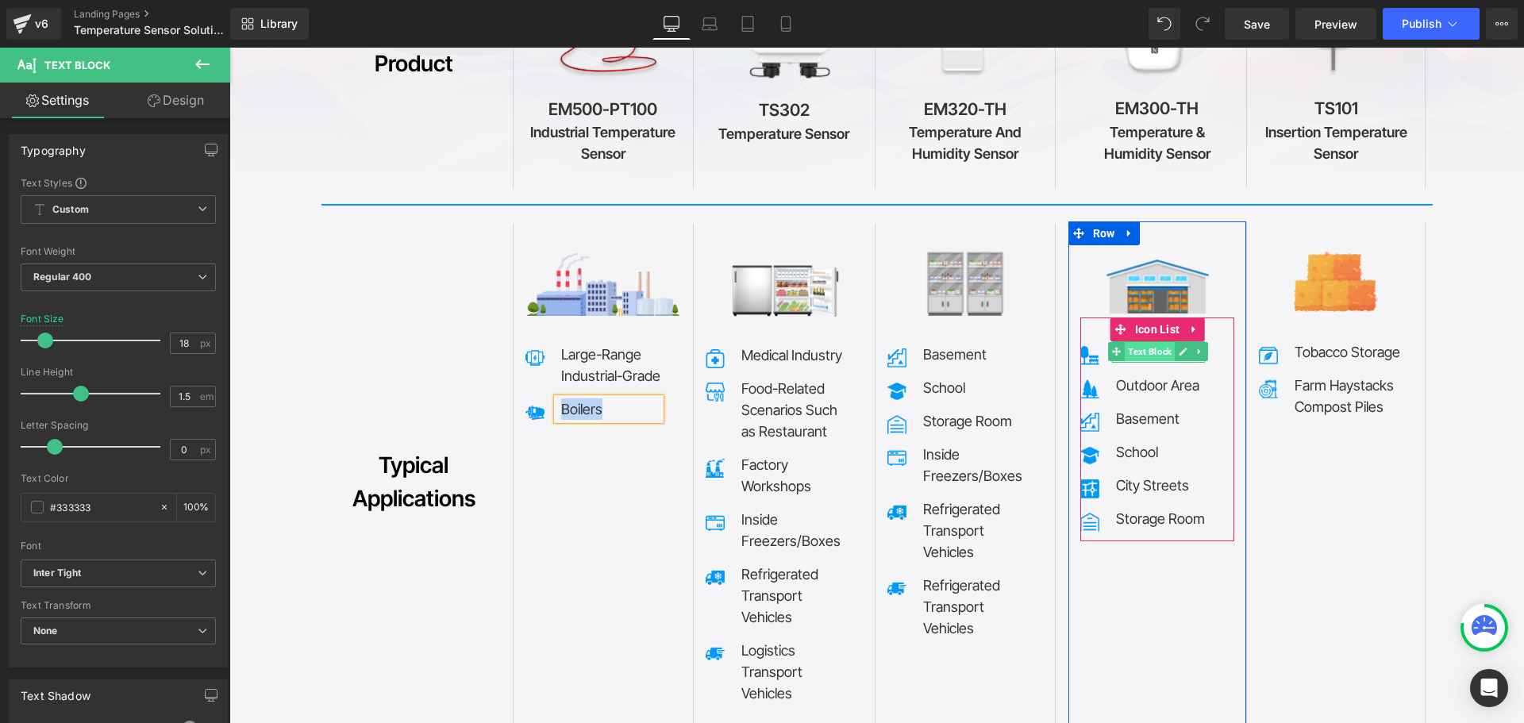
click at [1137, 342] on span "Text Block" at bounding box center [1150, 351] width 50 height 19
click at [1182, 342] on link at bounding box center [1183, 351] width 17 height 19
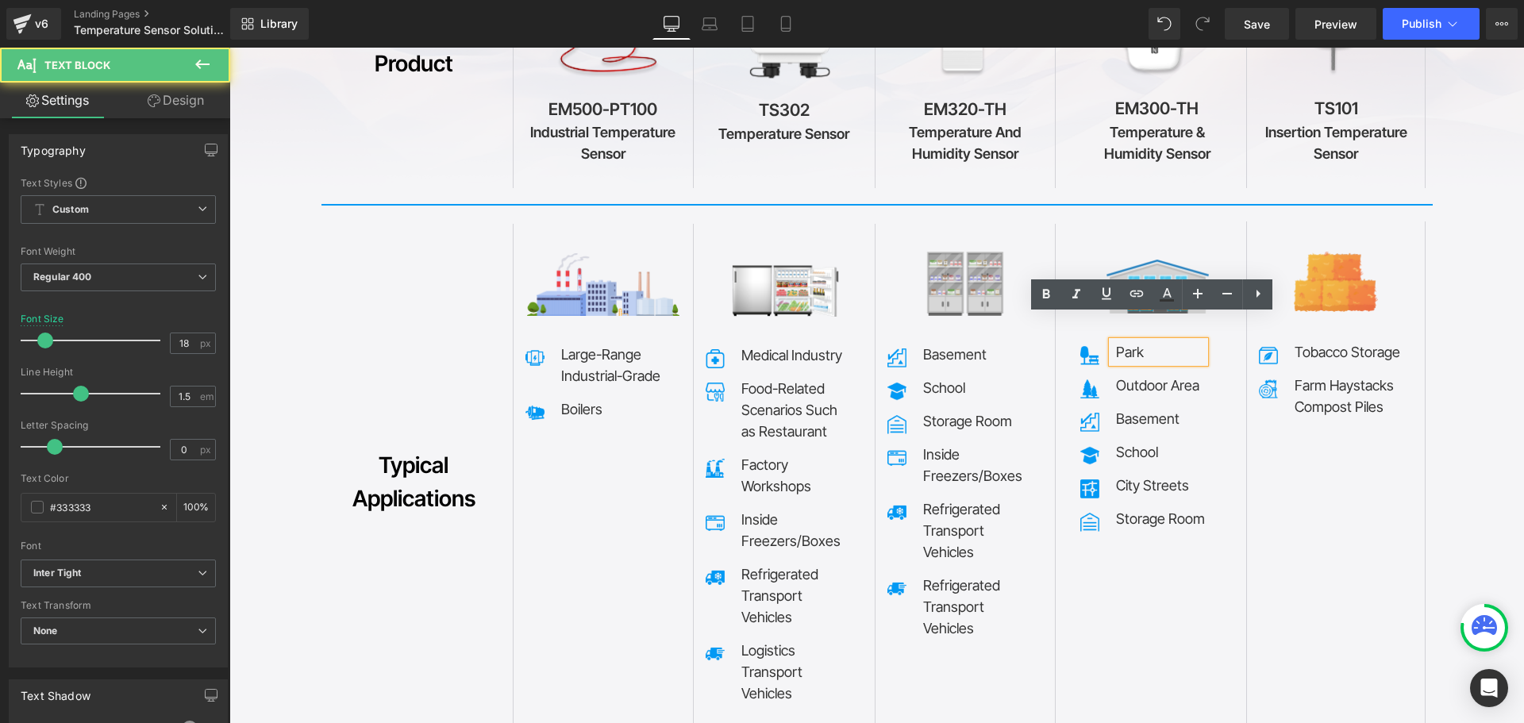
click at [1170, 341] on p "Park" at bounding box center [1160, 351] width 89 height 21
click at [1169, 341] on p "Park" at bounding box center [1160, 351] width 89 height 21
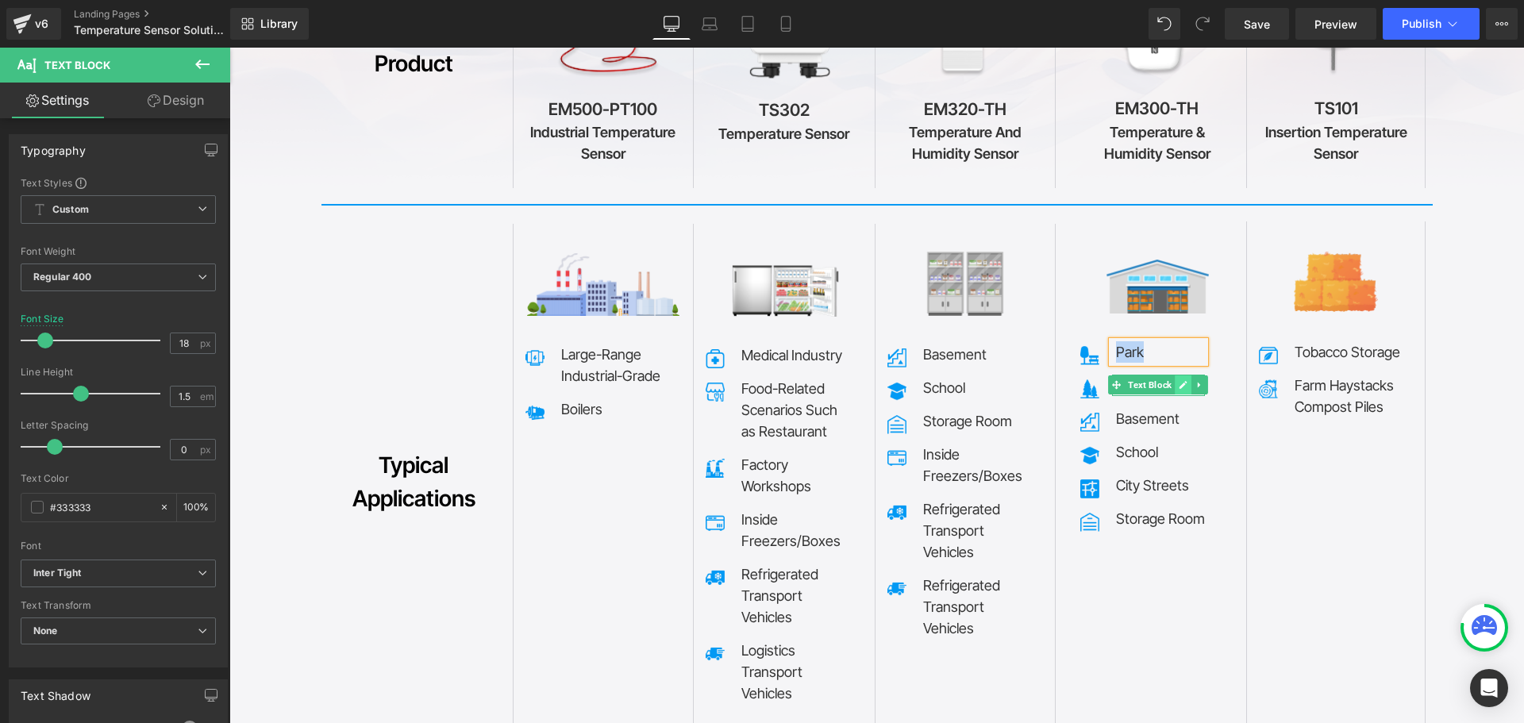
click at [1179, 382] on icon at bounding box center [1183, 386] width 8 height 8
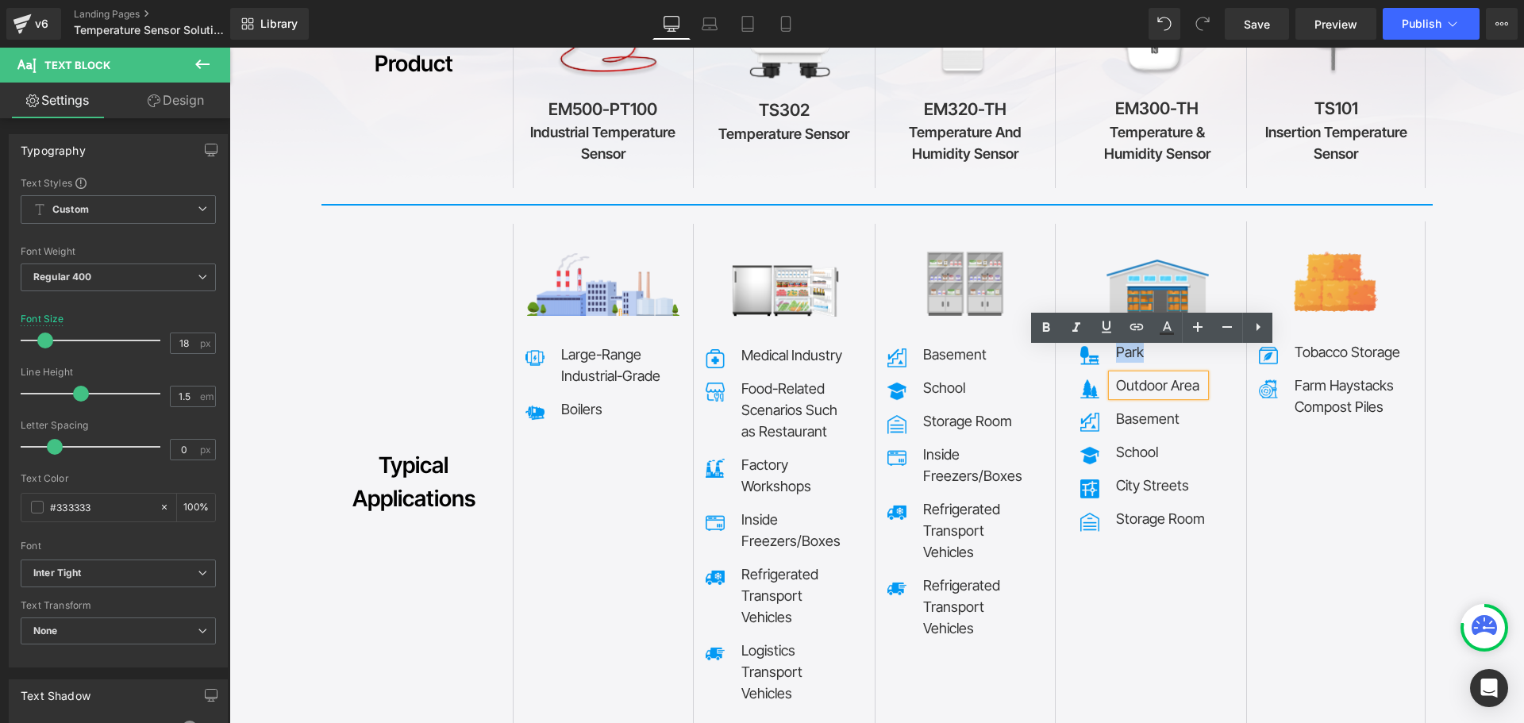
click at [1172, 375] on p "Outdoor Area" at bounding box center [1160, 385] width 89 height 21
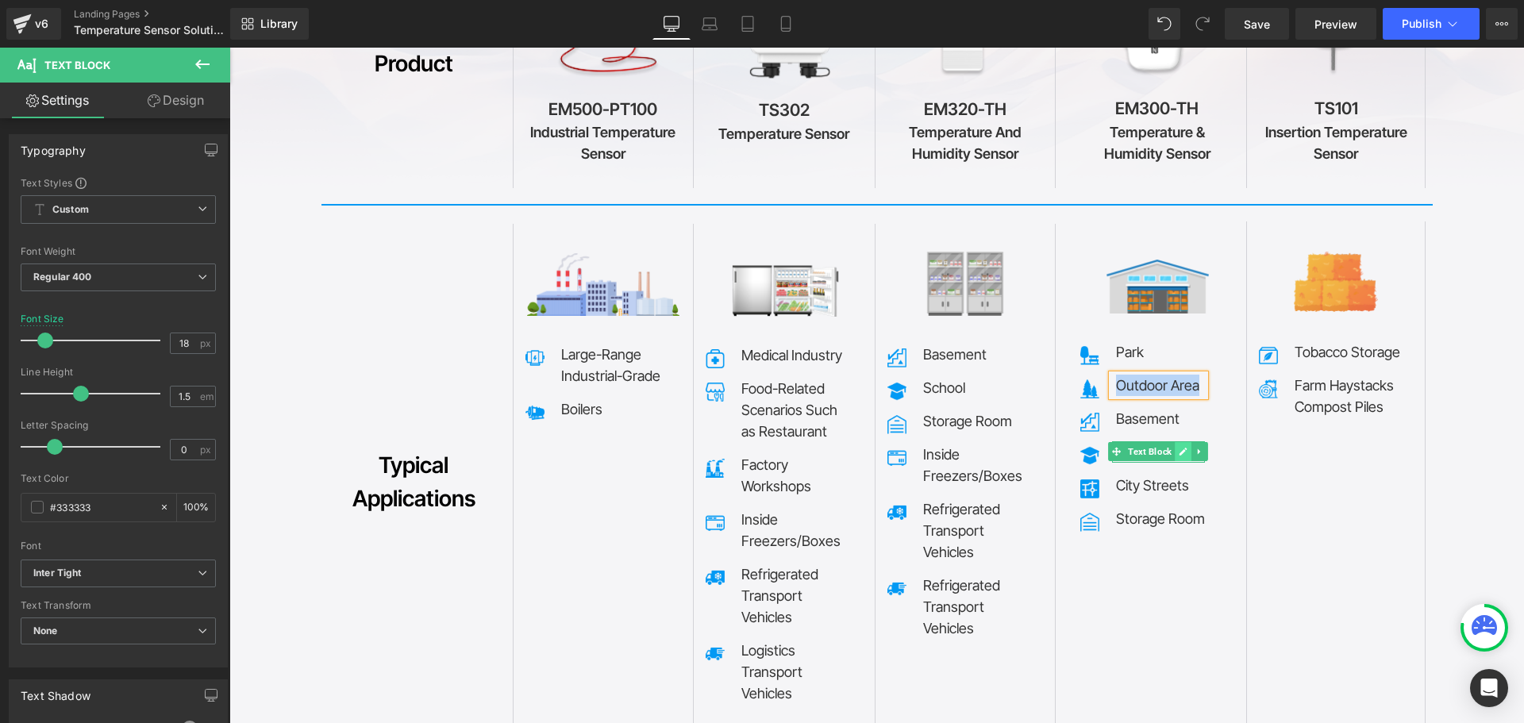
click at [1179, 447] on icon at bounding box center [1183, 452] width 9 height 10
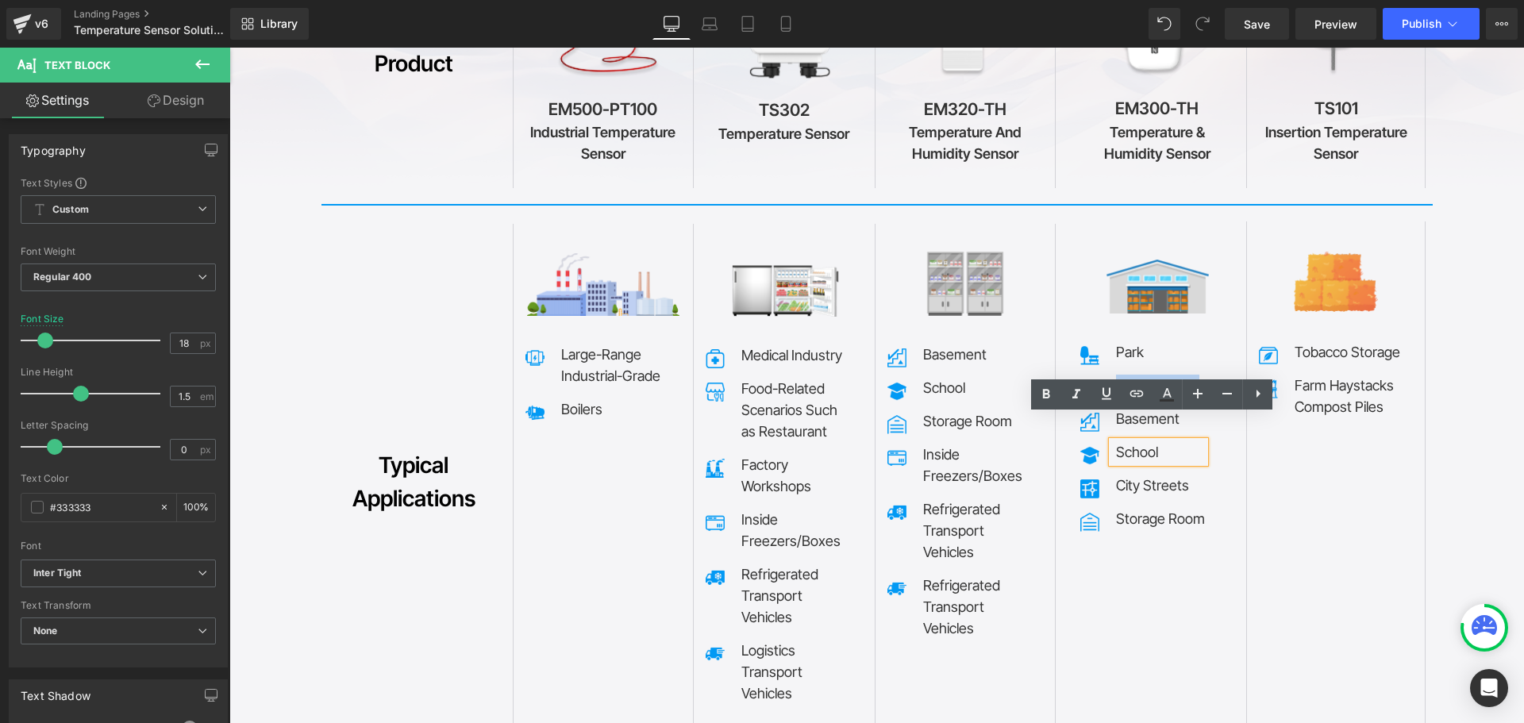
click at [1139, 441] on p "School" at bounding box center [1160, 451] width 89 height 21
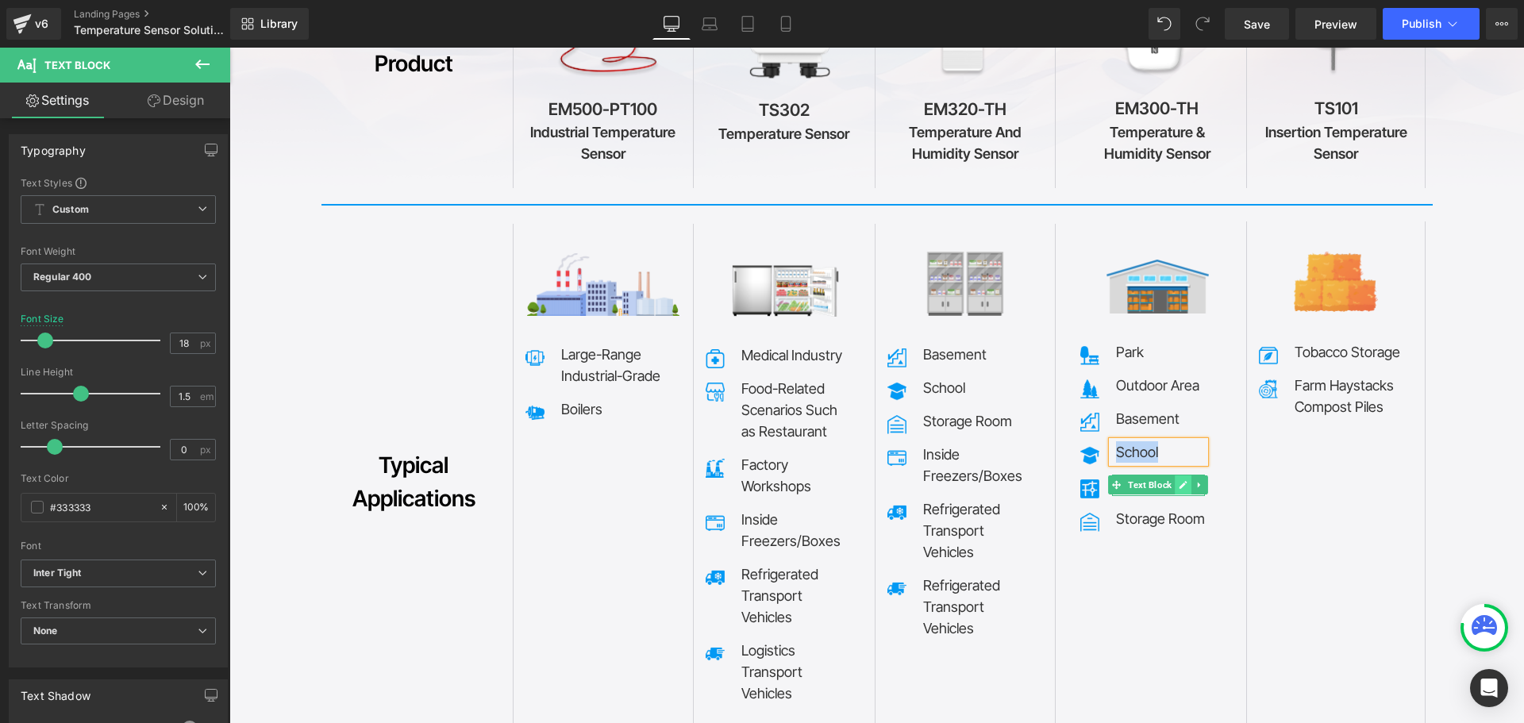
click at [1179, 480] on icon at bounding box center [1183, 485] width 9 height 10
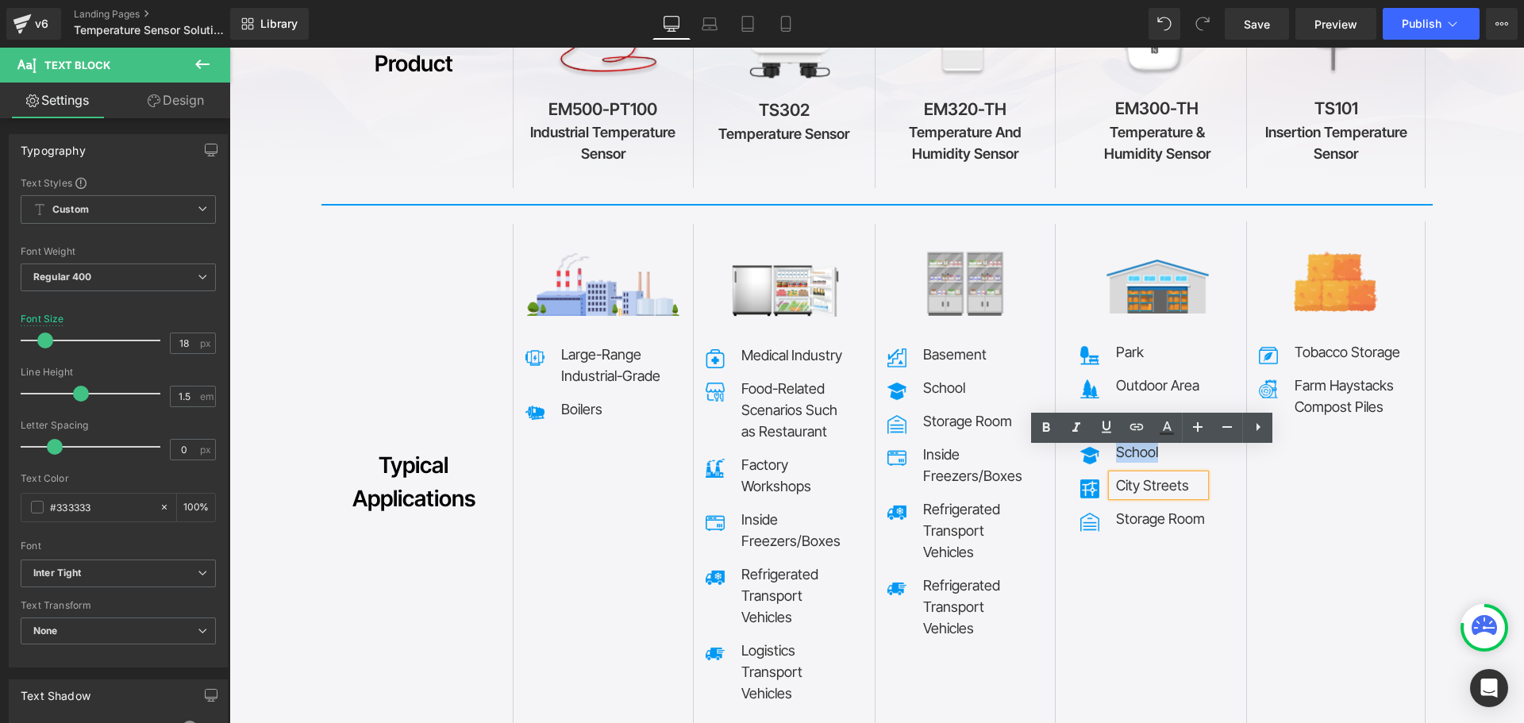
click at [1153, 475] on p "City Streets" at bounding box center [1160, 485] width 89 height 21
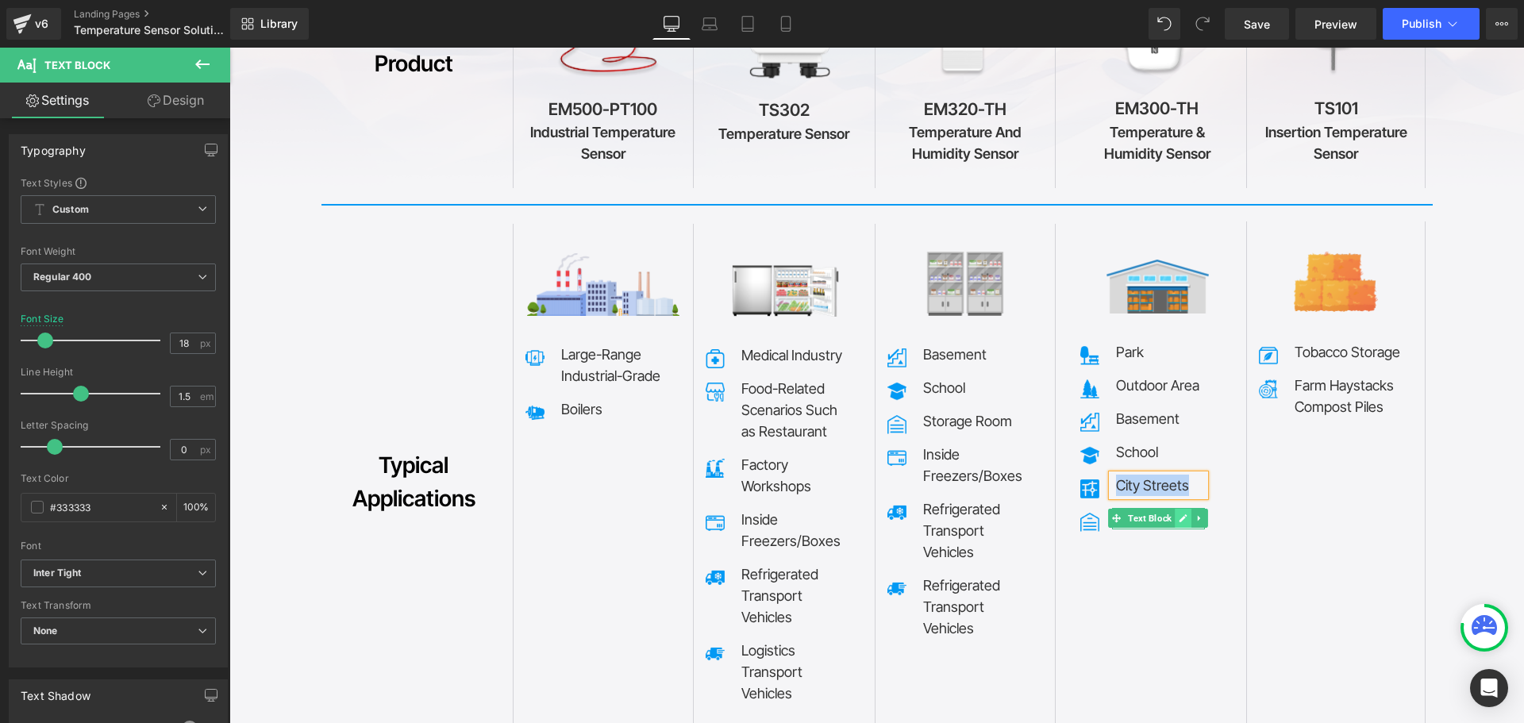
click at [1179, 514] on icon at bounding box center [1183, 519] width 9 height 10
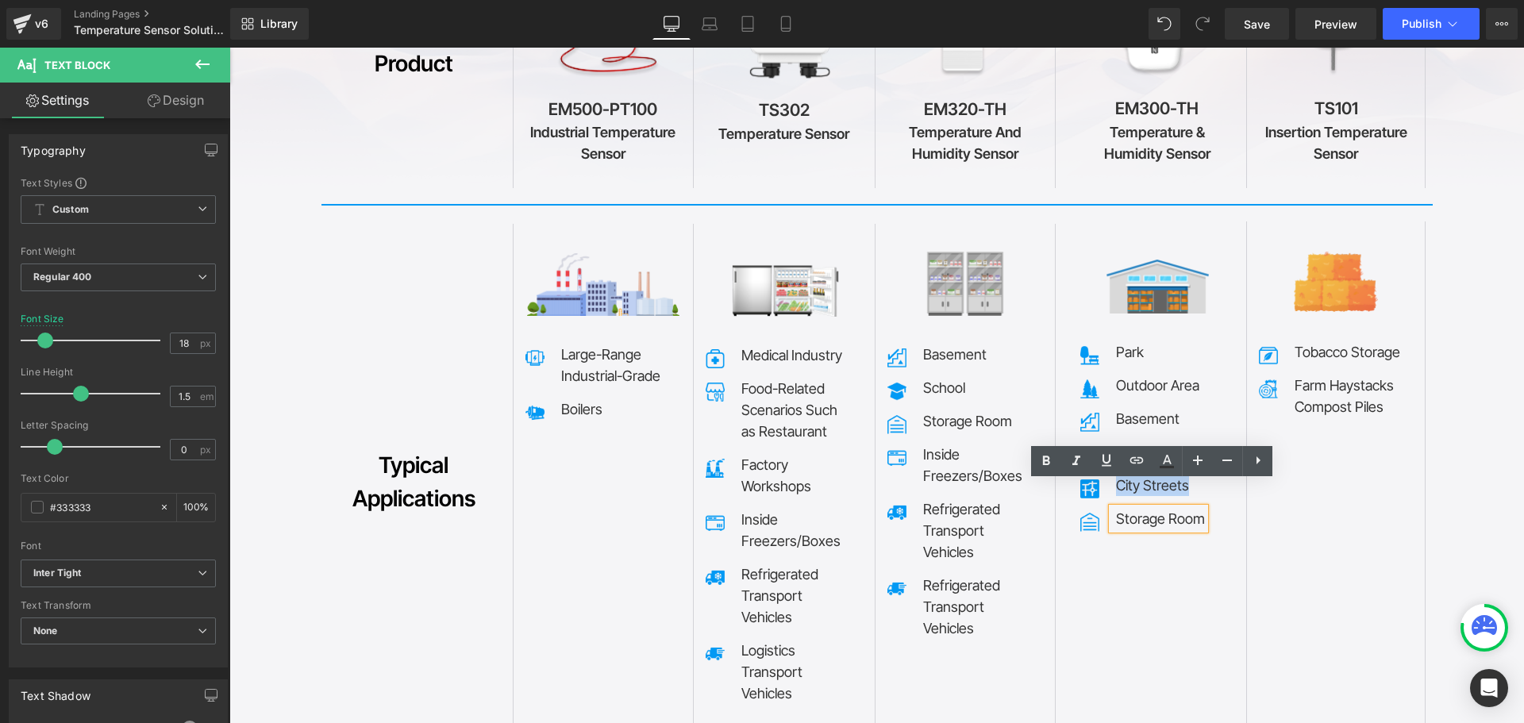
click at [1152, 508] on p "Storage Room" at bounding box center [1160, 518] width 89 height 21
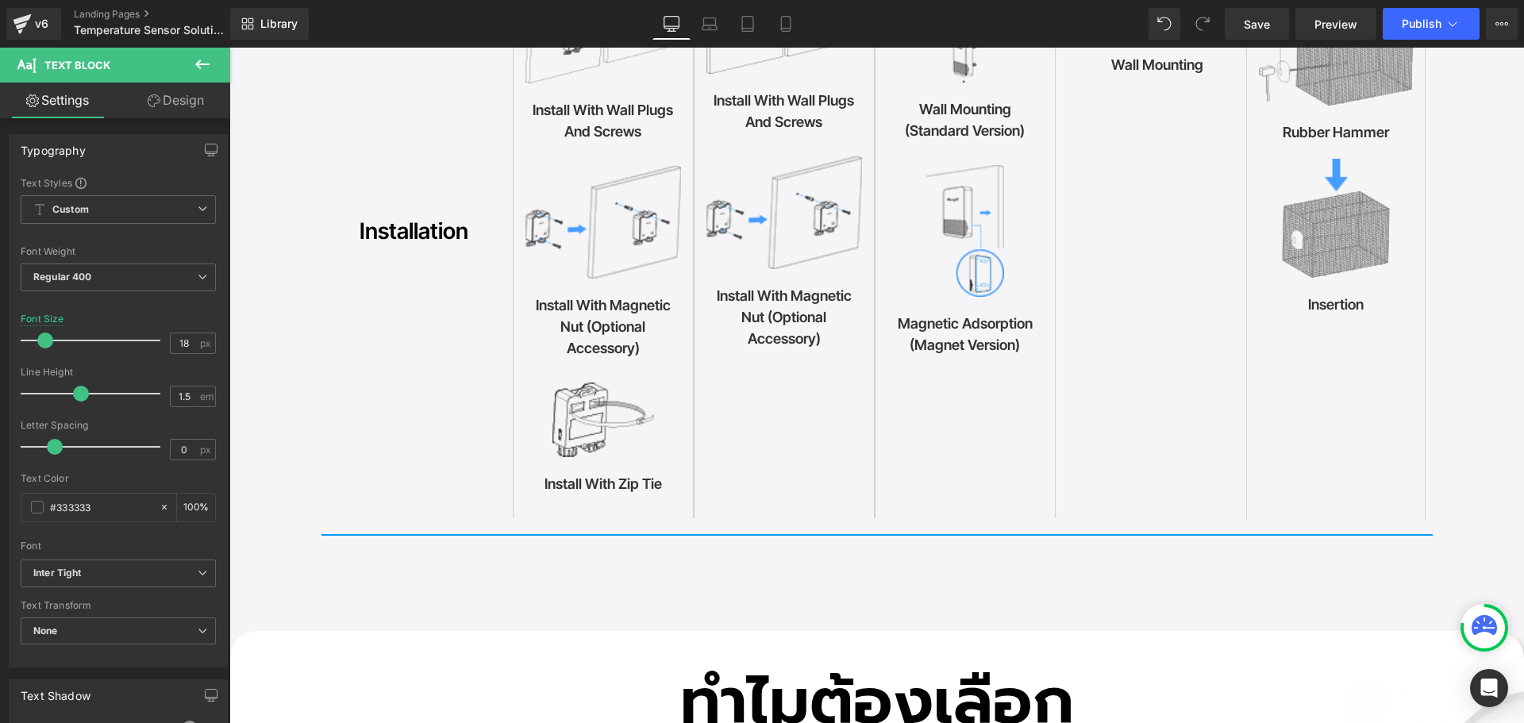
scroll to position [9673, 0]
